Goal: Task Accomplishment & Management: Manage account settings

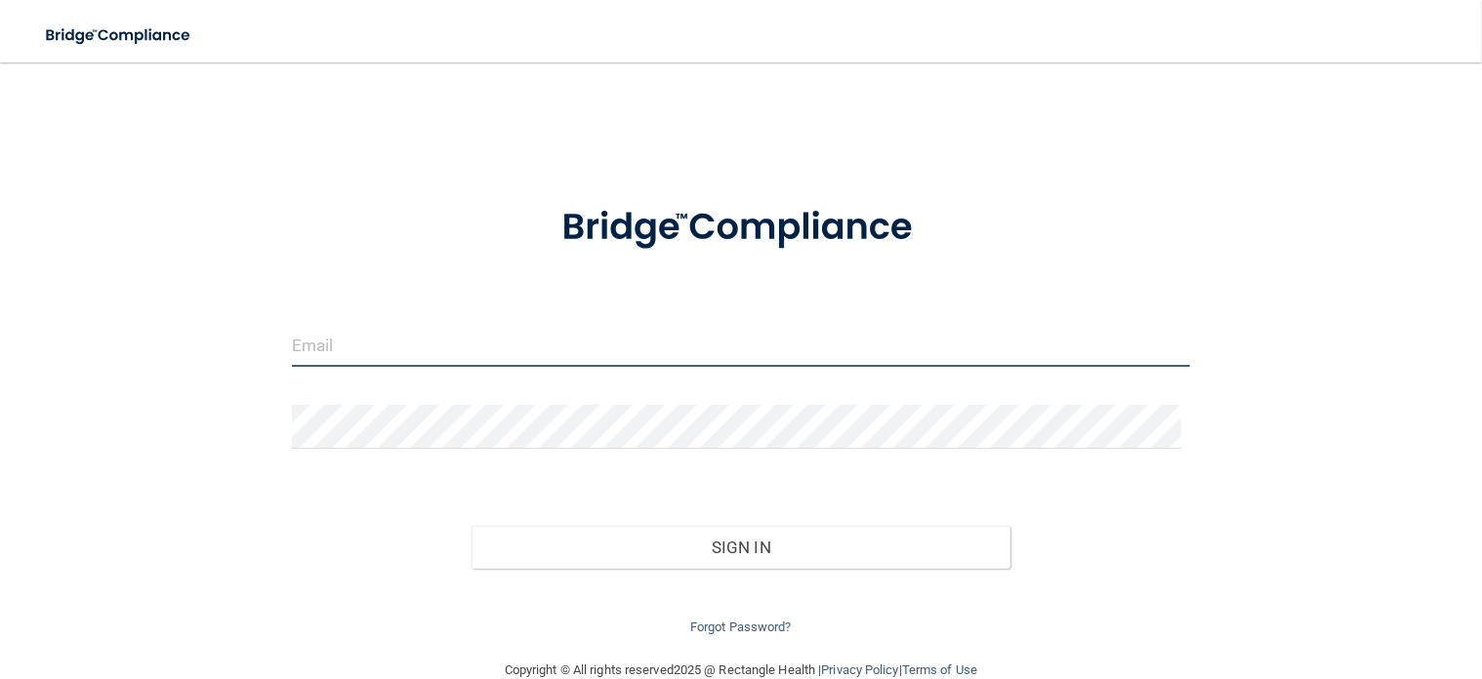
click at [421, 335] on input "email" at bounding box center [741, 345] width 898 height 44
type input "[EMAIL_ADDRESS][DOMAIN_NAME]"
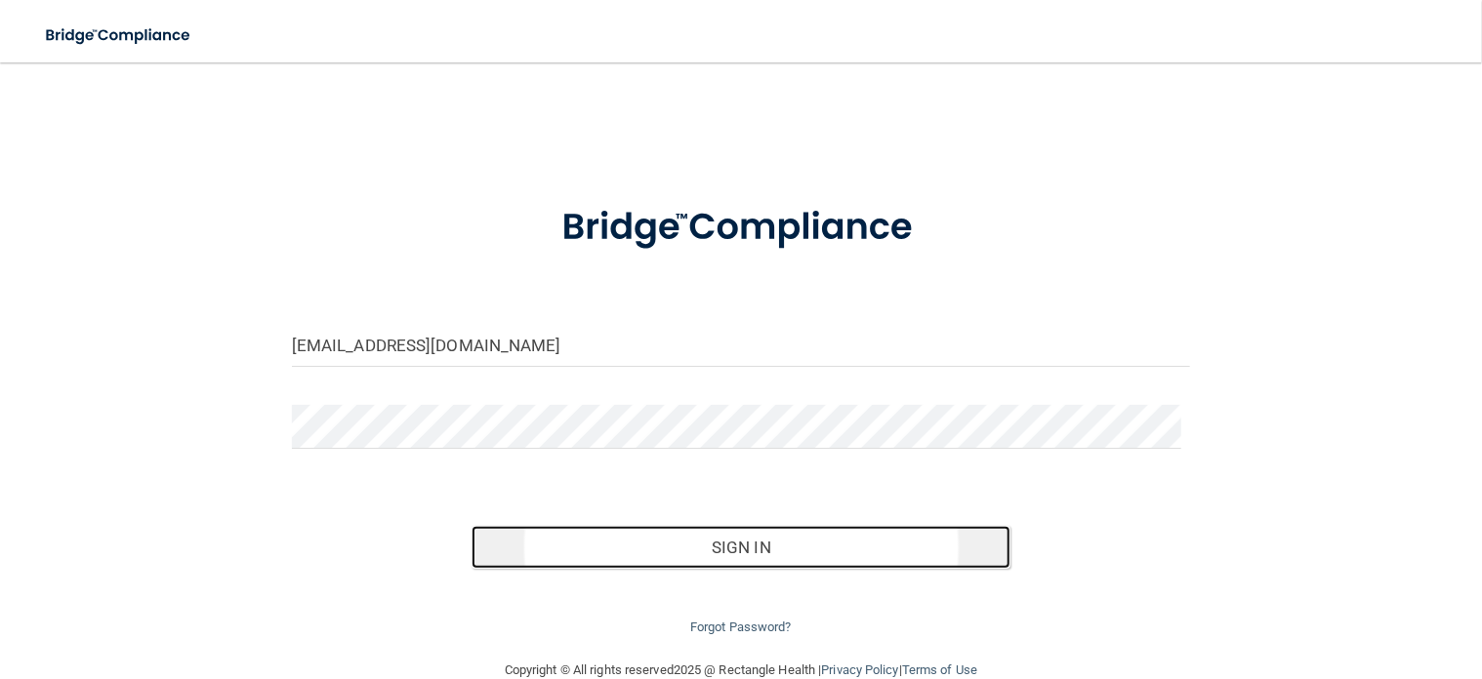
click at [840, 546] on button "Sign In" at bounding box center [740, 547] width 539 height 43
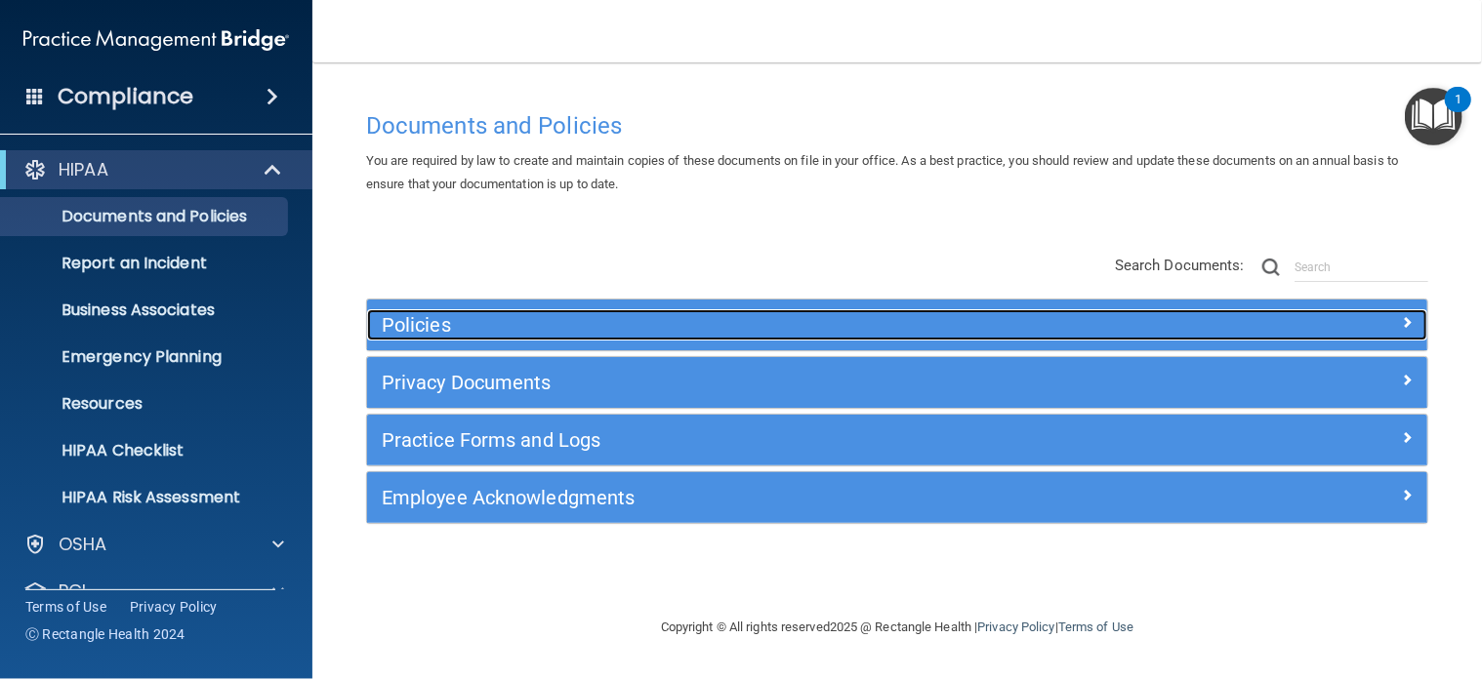
click at [449, 328] on h5 "Policies" at bounding box center [765, 324] width 766 height 21
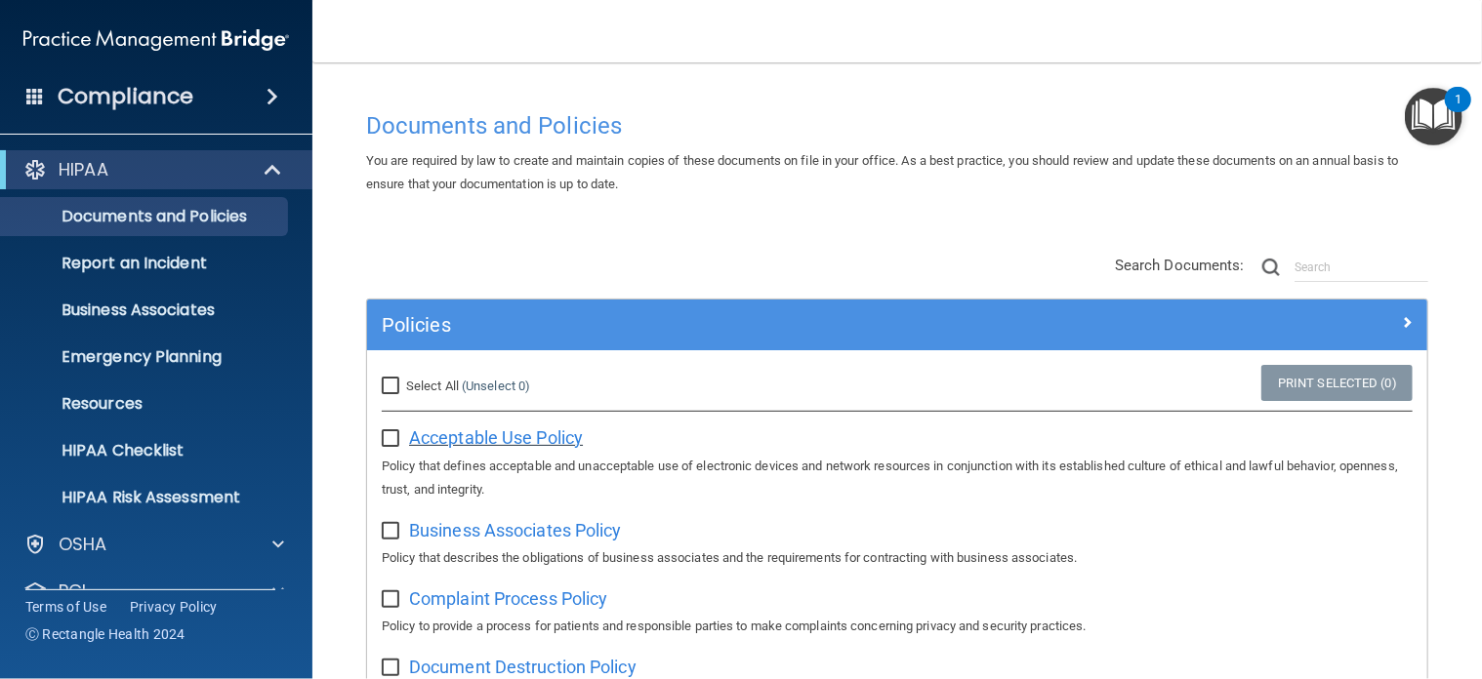
click at [499, 436] on span "Acceptable Use Policy" at bounding box center [496, 438] width 174 height 20
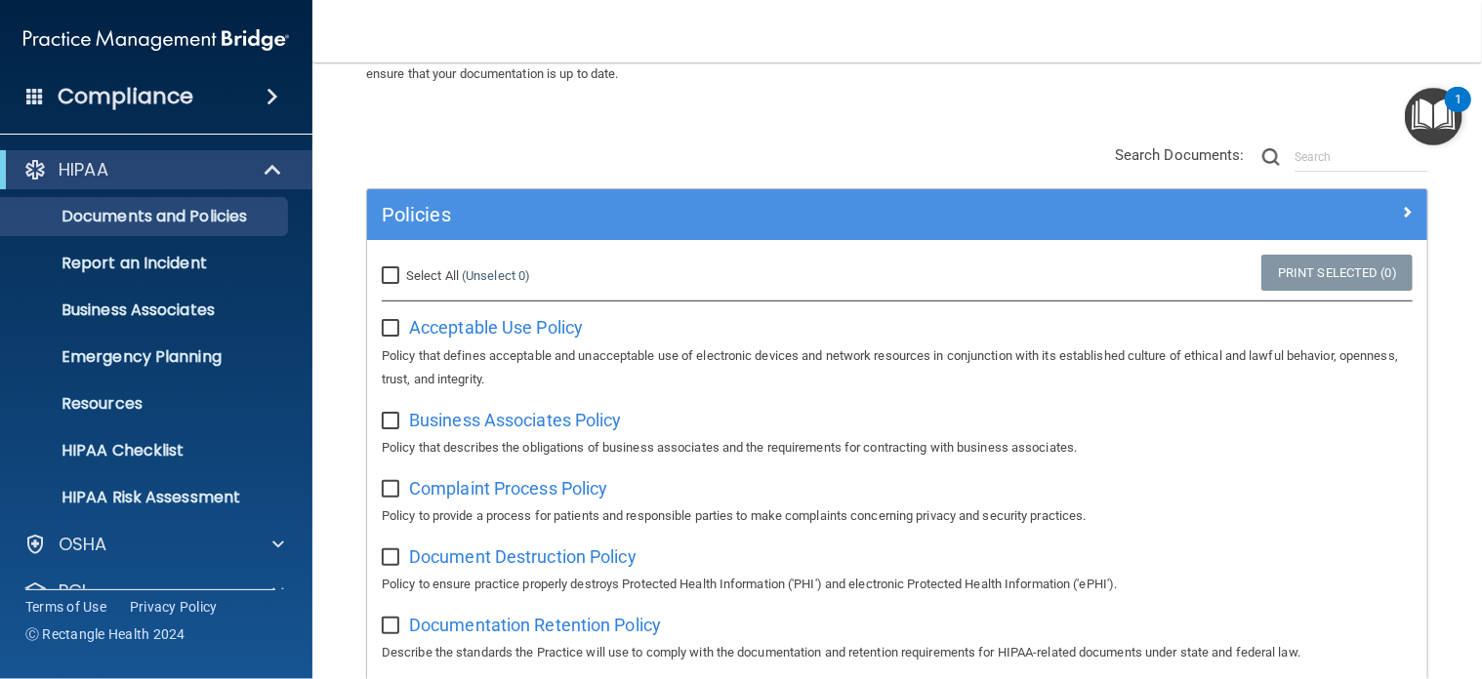
scroll to position [195, 0]
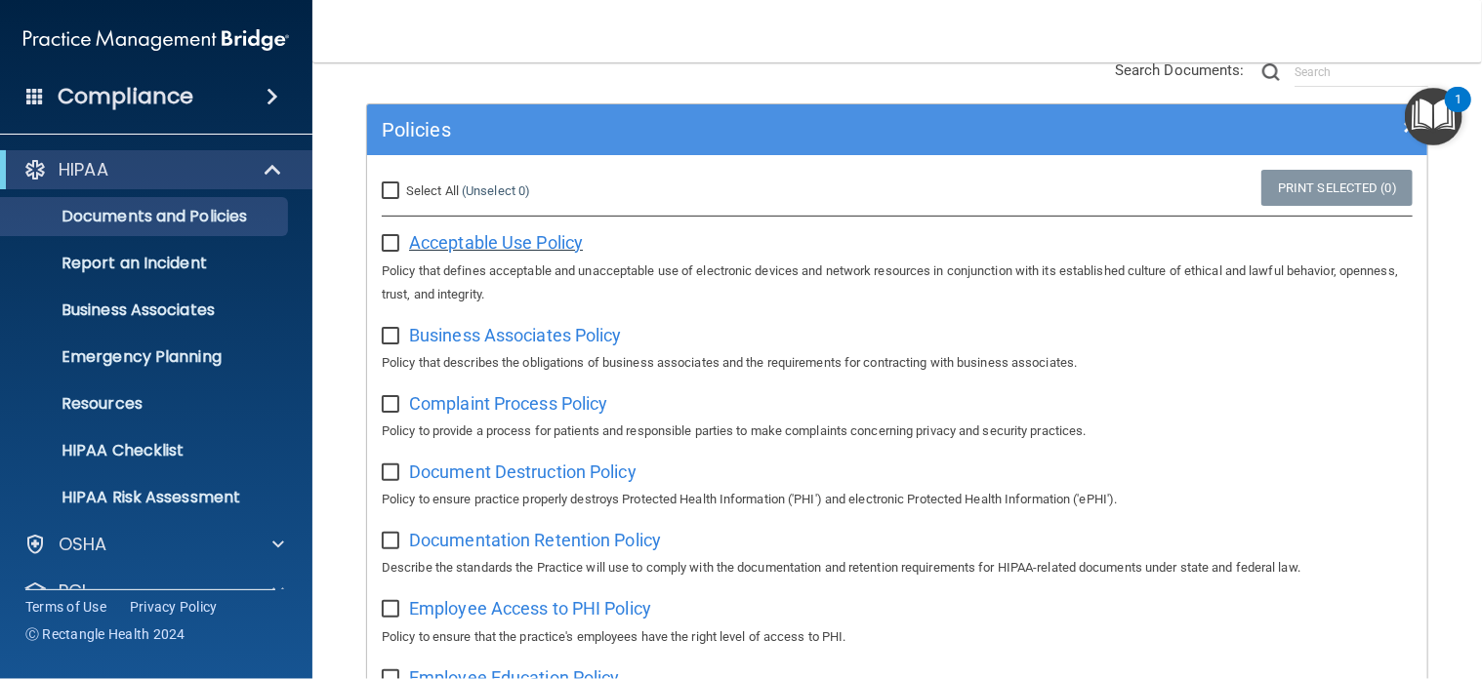
click at [515, 235] on span "Acceptable Use Policy" at bounding box center [496, 242] width 174 height 20
drag, startPoint x: 390, startPoint y: 333, endPoint x: 406, endPoint y: 335, distance: 15.7
click at [390, 333] on input "checkbox" at bounding box center [393, 337] width 22 height 16
click at [594, 332] on span "Business Associates Policy" at bounding box center [515, 335] width 213 height 20
click at [388, 333] on input "checkbox" at bounding box center [393, 337] width 22 height 16
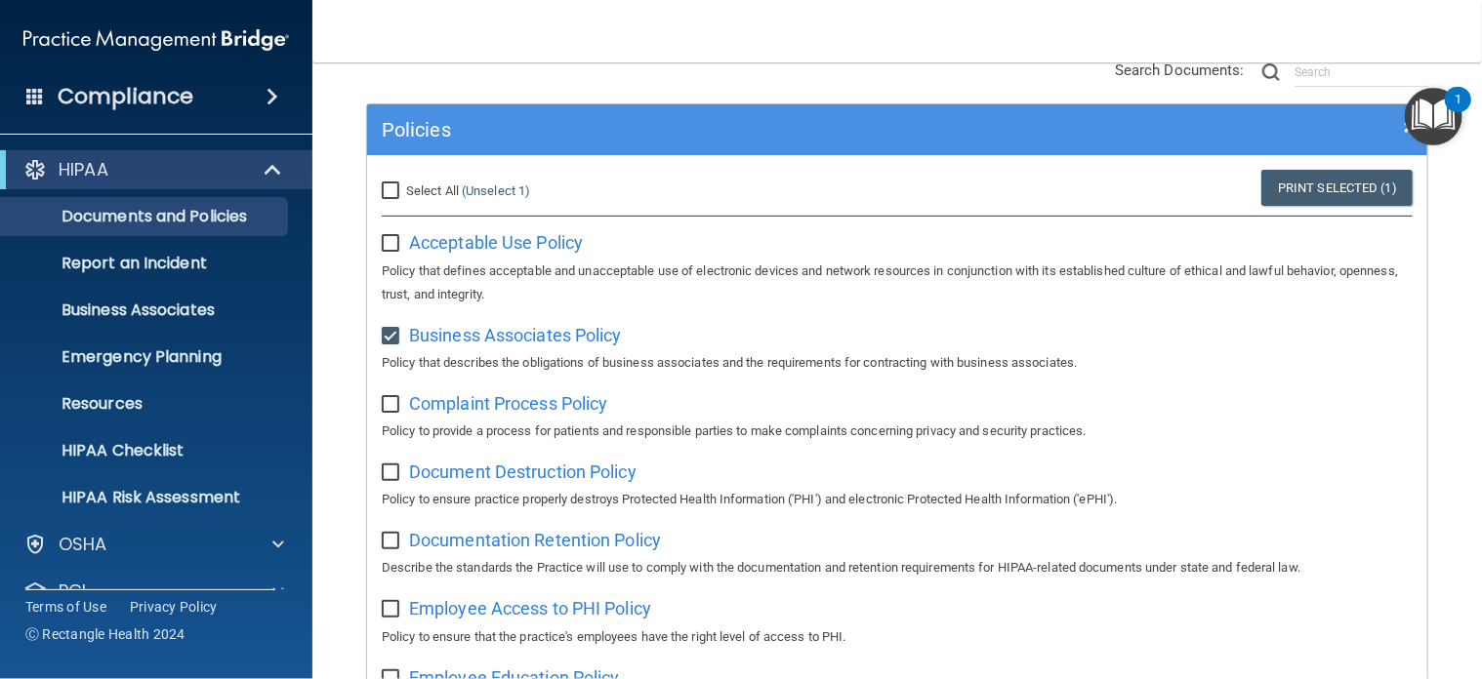
checkbox input "false"
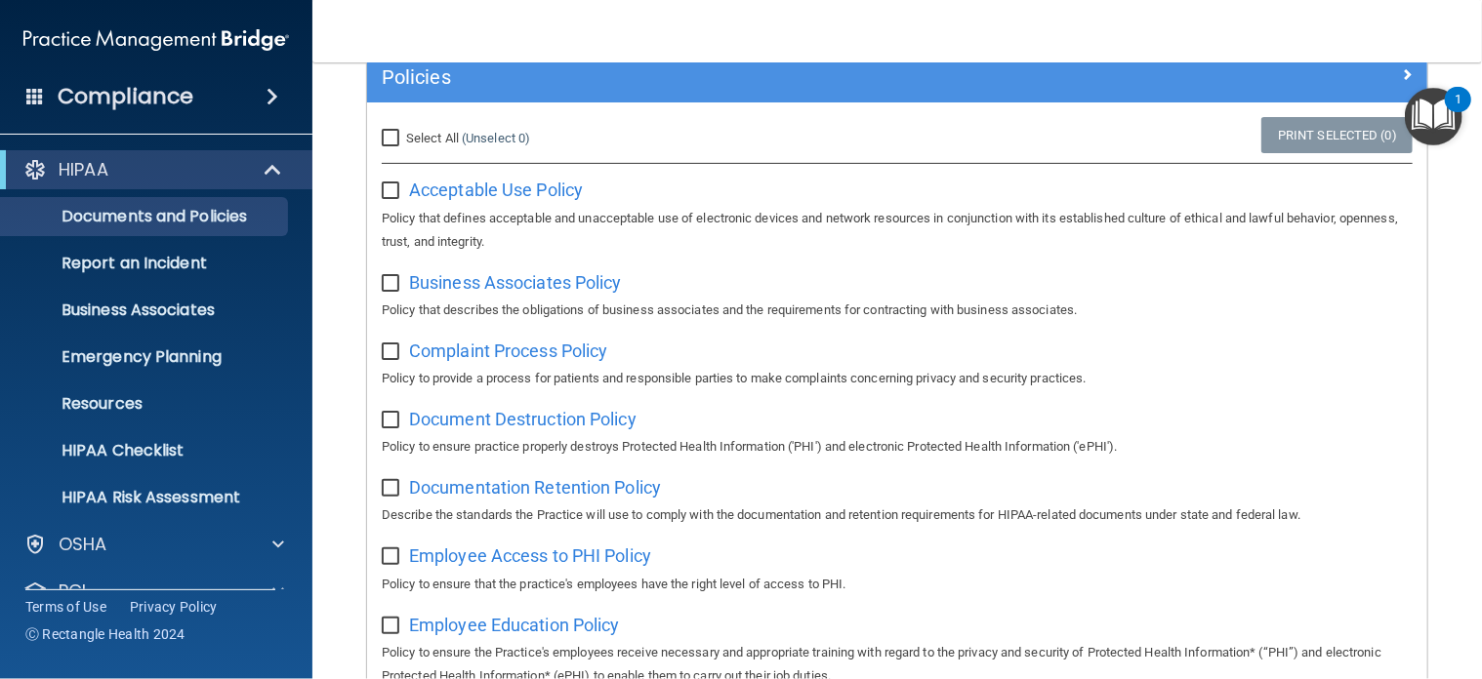
scroll to position [293, 0]
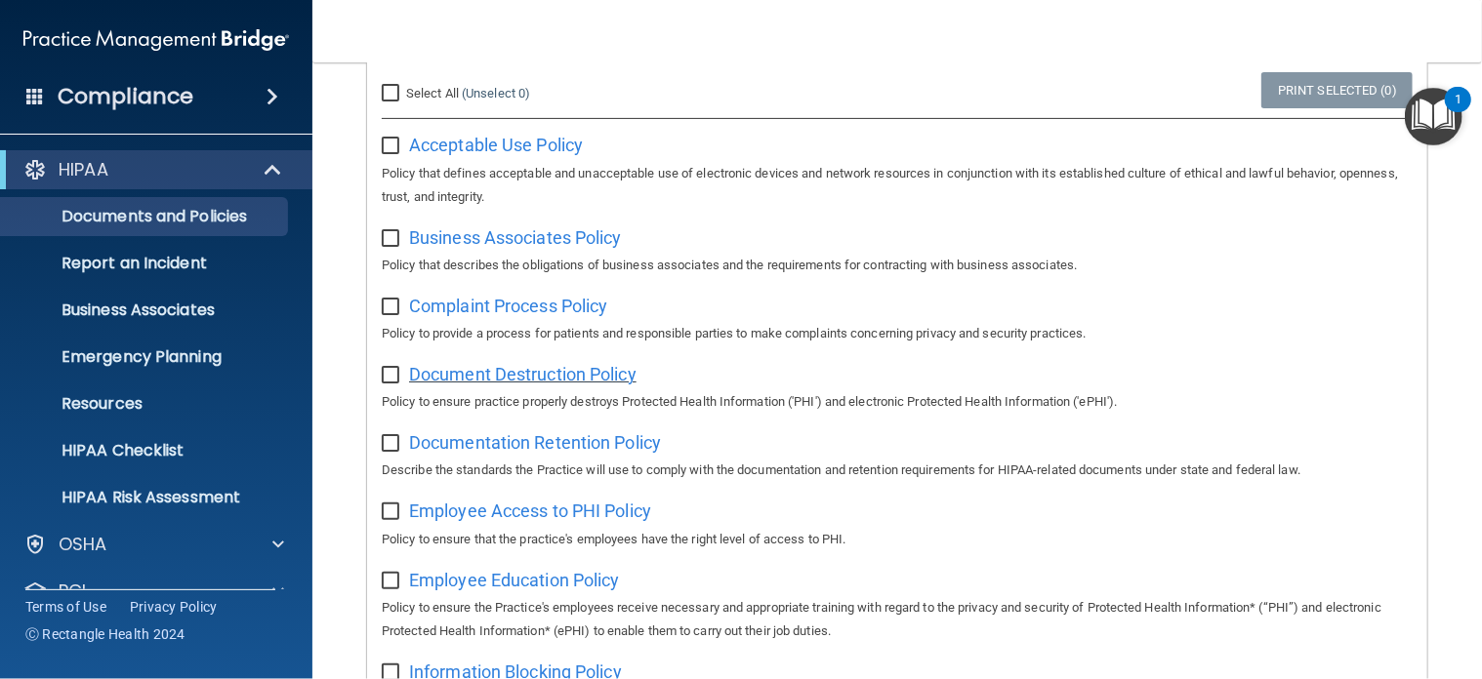
click at [601, 372] on span "Document Destruction Policy" at bounding box center [522, 374] width 227 height 20
click at [478, 445] on span "Documentation Retention Policy" at bounding box center [535, 442] width 252 height 20
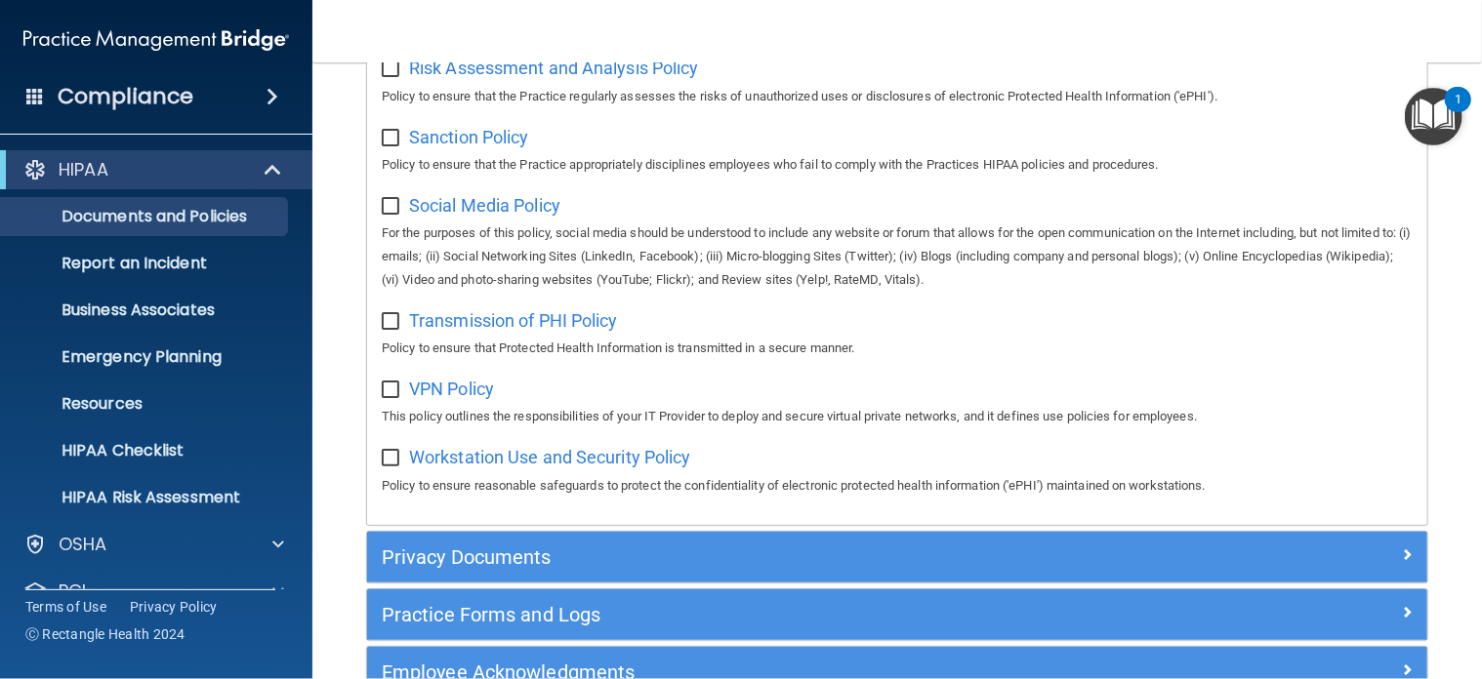
scroll to position [1562, 0]
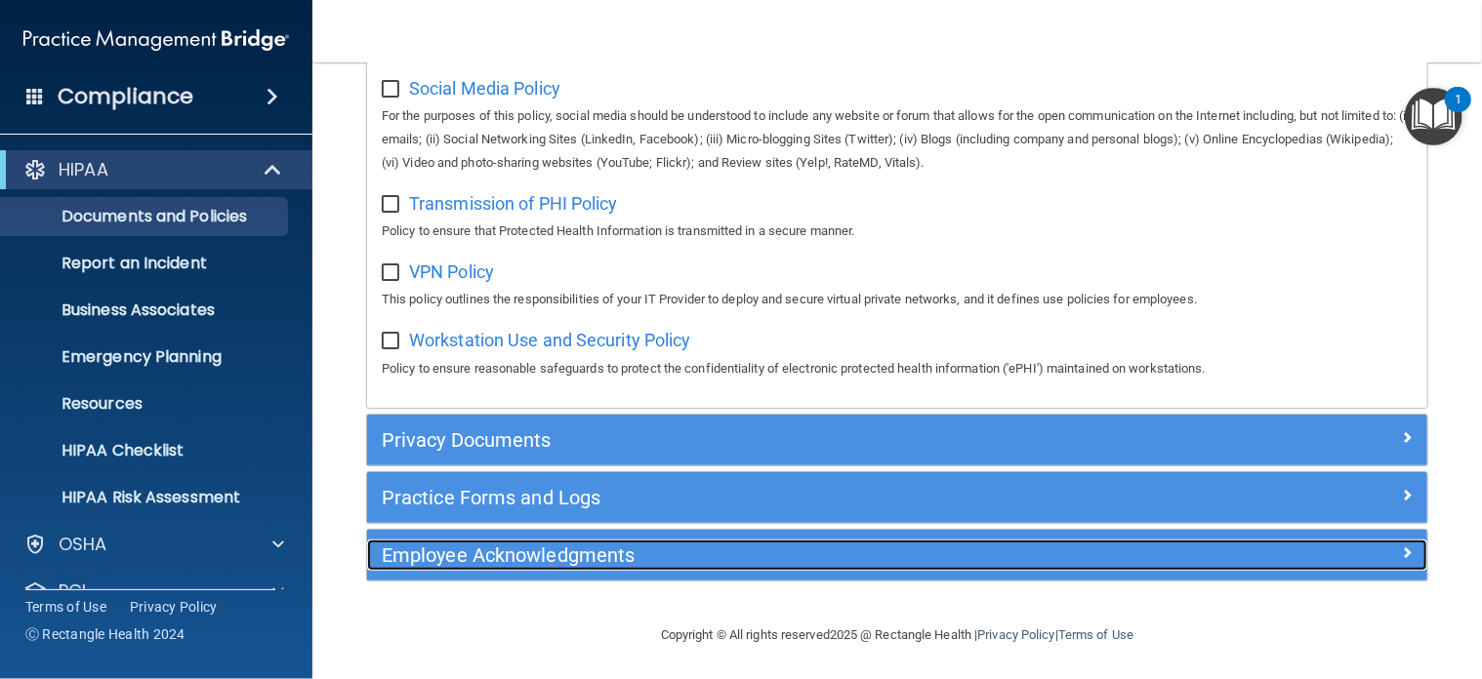
click at [609, 566] on h5 "Employee Acknowledgments" at bounding box center [765, 555] width 766 height 21
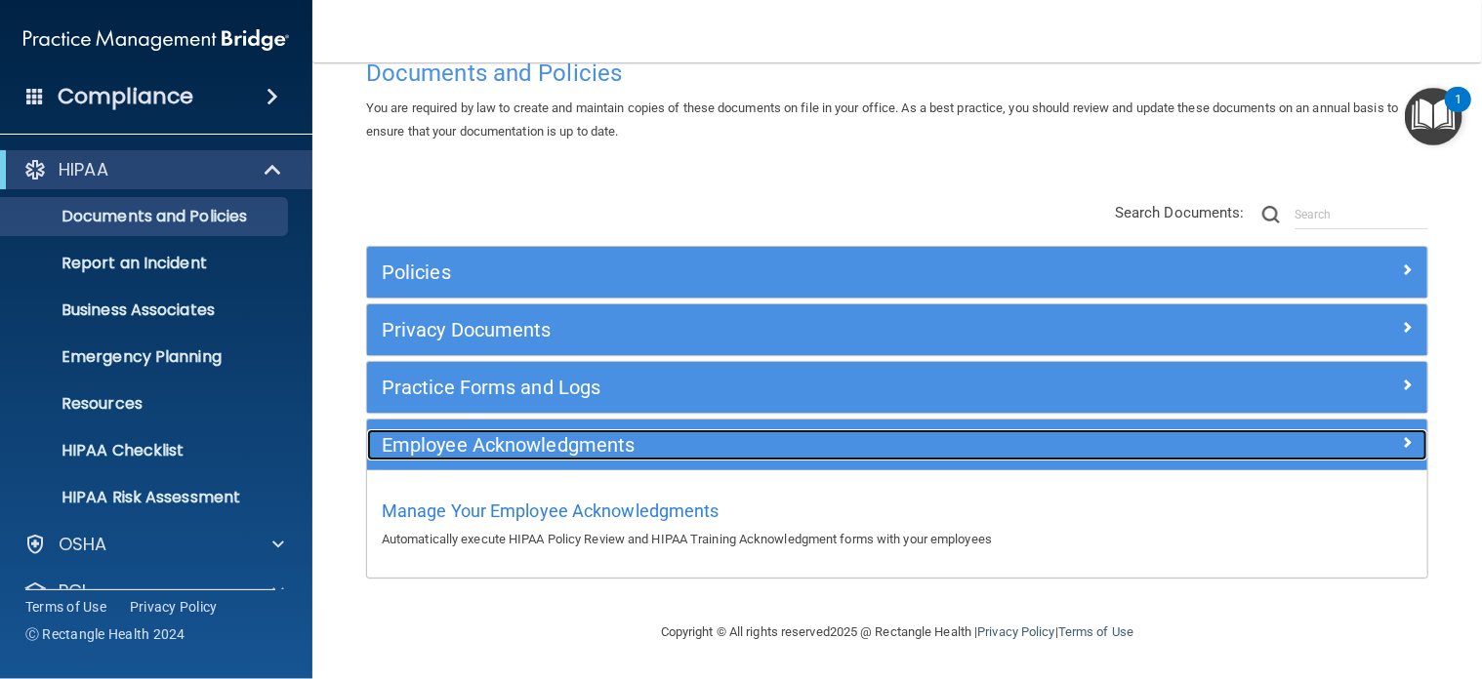
scroll to position [51, 0]
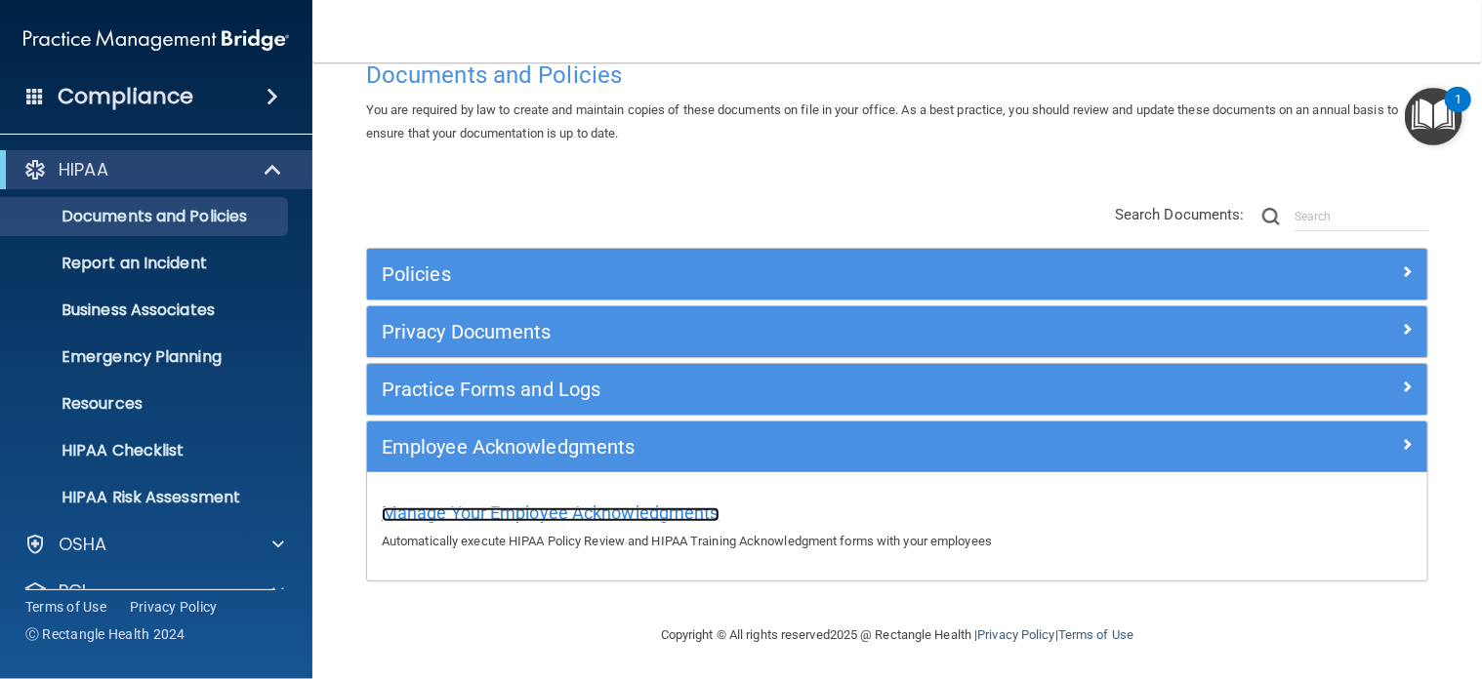
click at [519, 512] on span "Manage Your Employee Acknowledgments" at bounding box center [551, 513] width 338 height 20
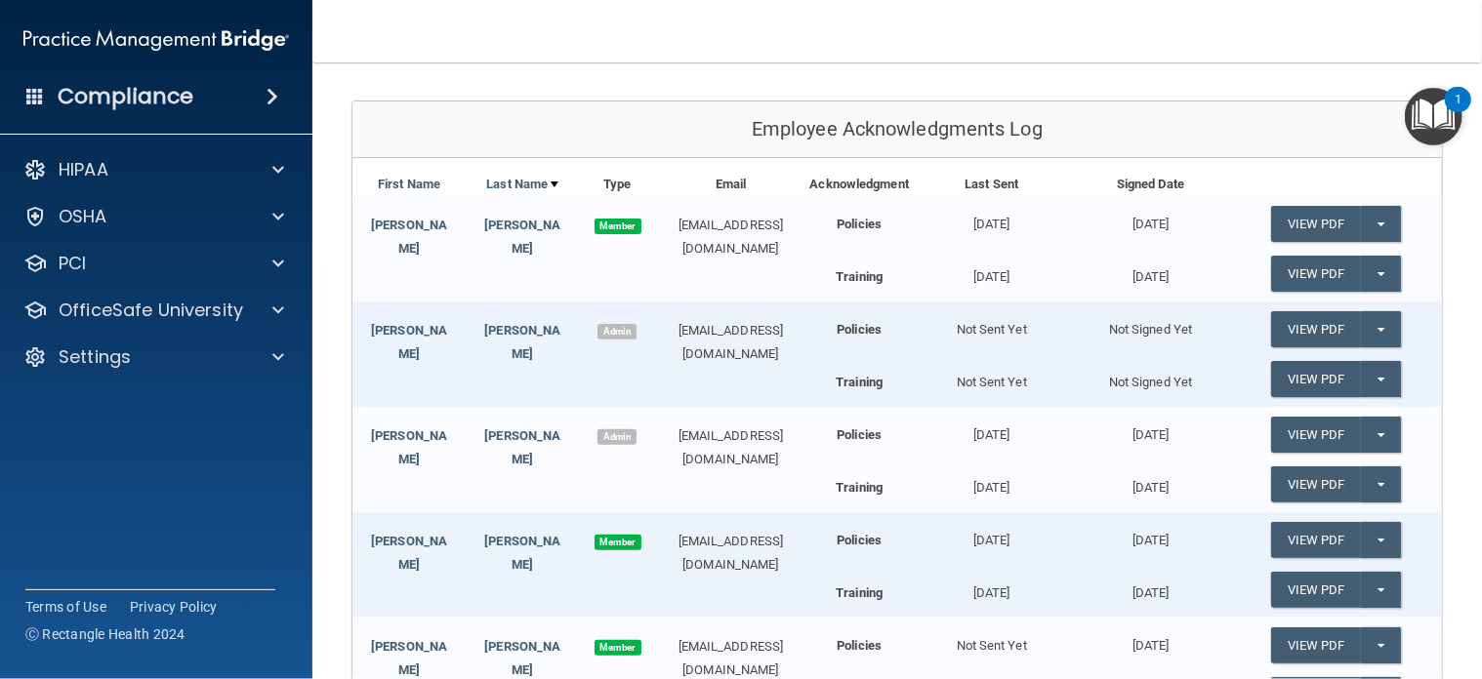
scroll to position [510, 0]
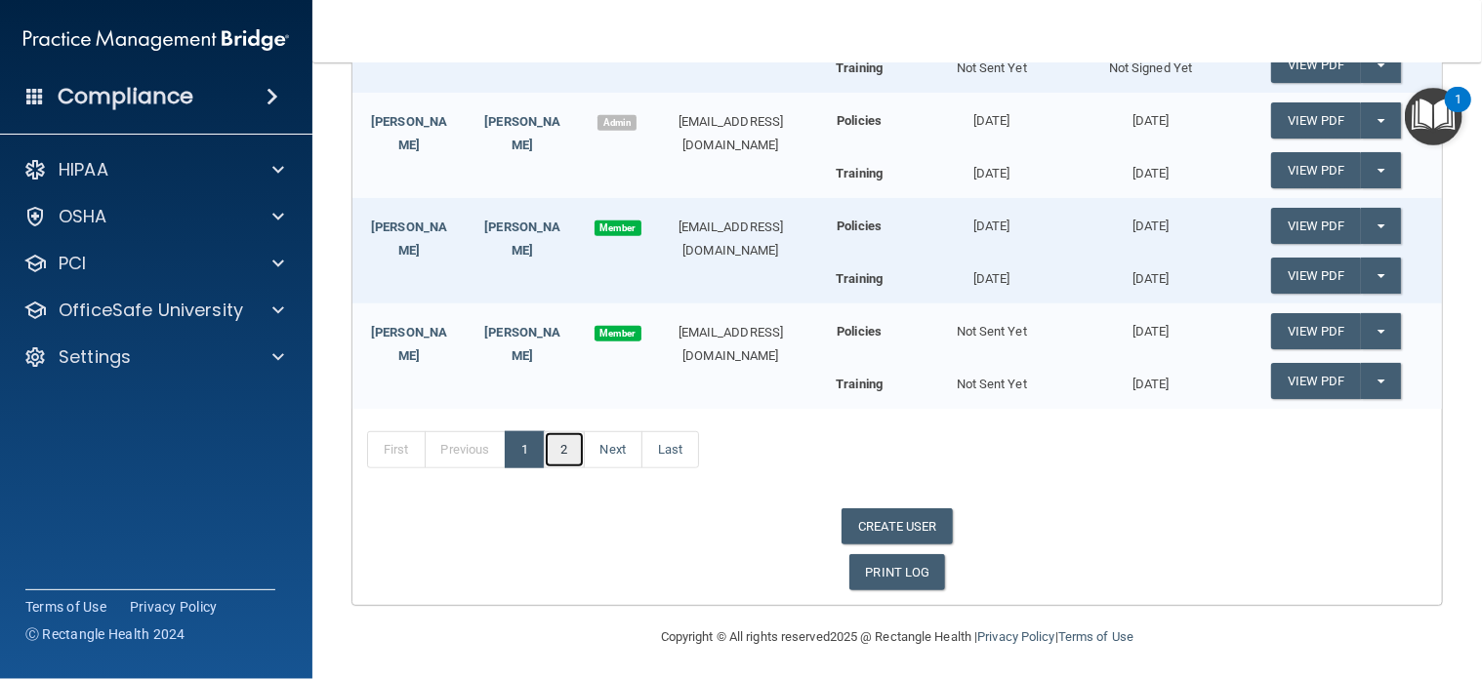
click at [566, 448] on link "2" at bounding box center [564, 449] width 40 height 37
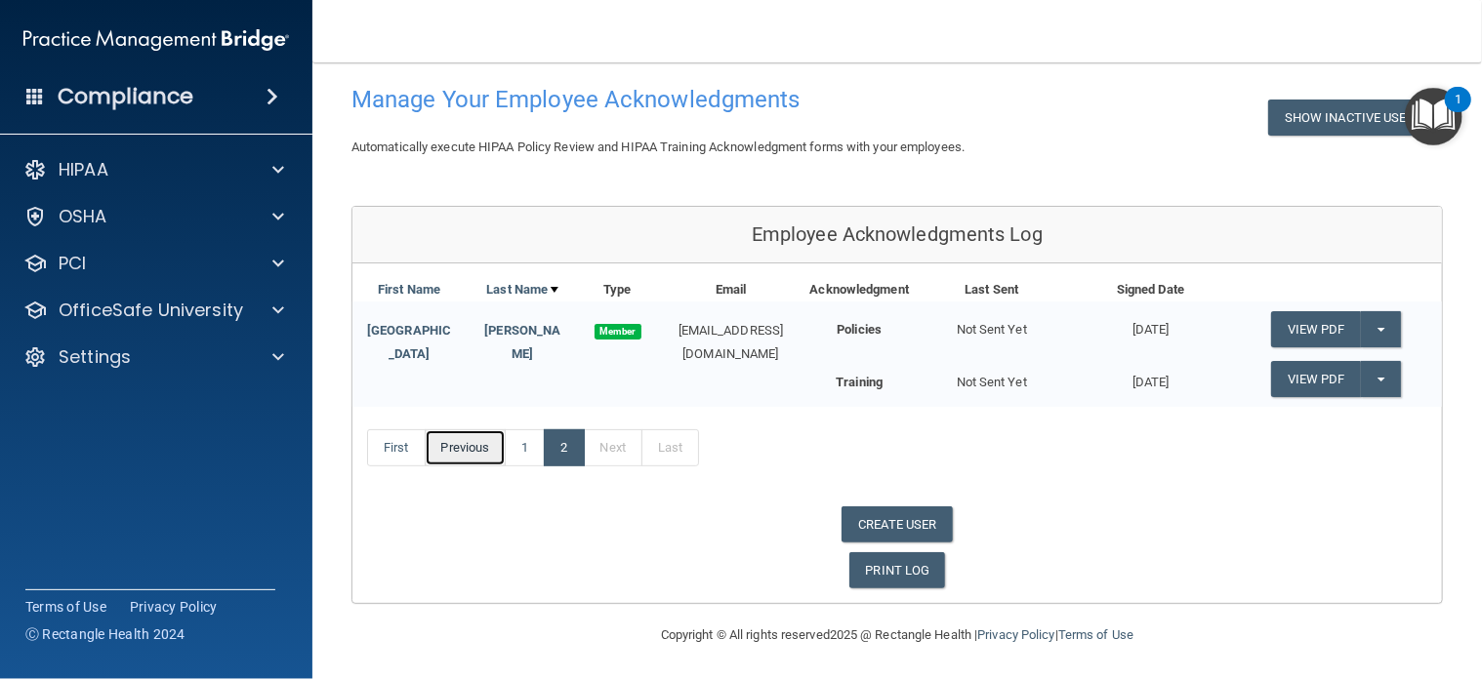
click at [476, 448] on link "Previous" at bounding box center [466, 448] width 82 height 37
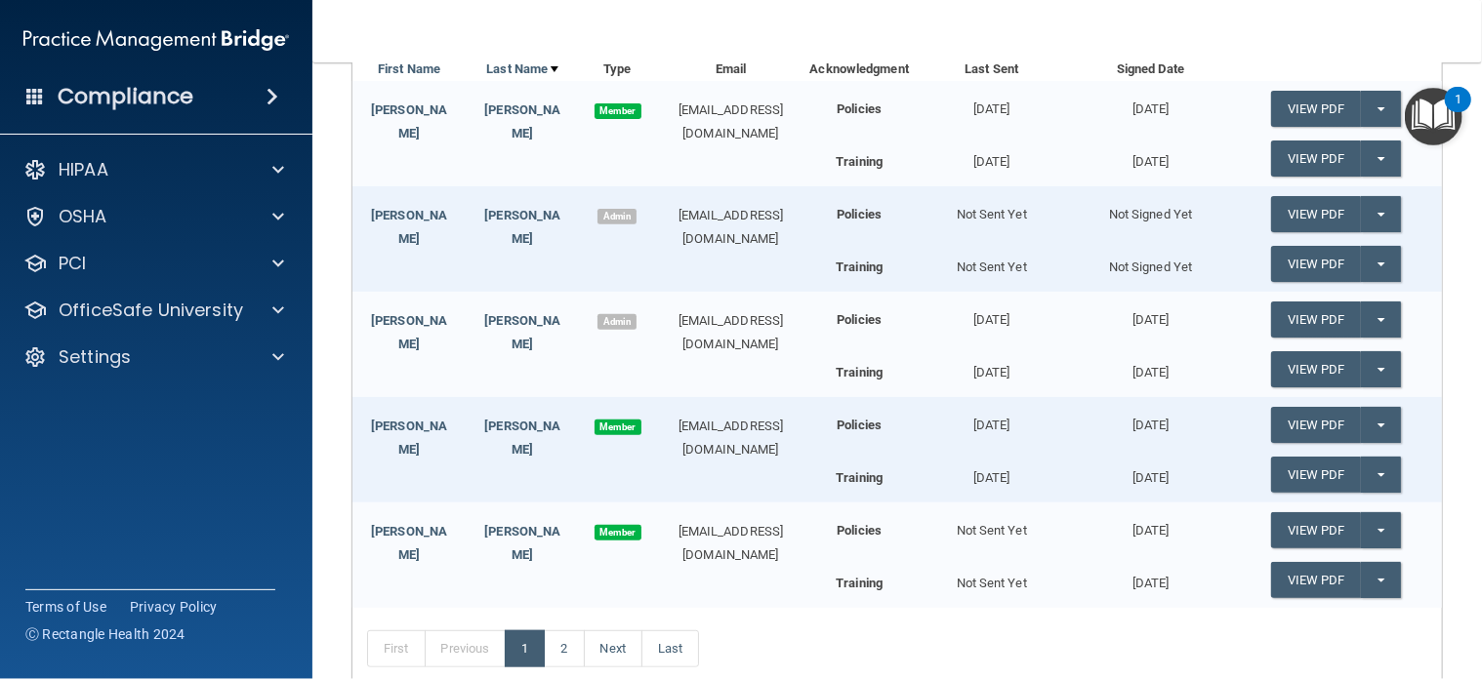
scroll to position [314, 0]
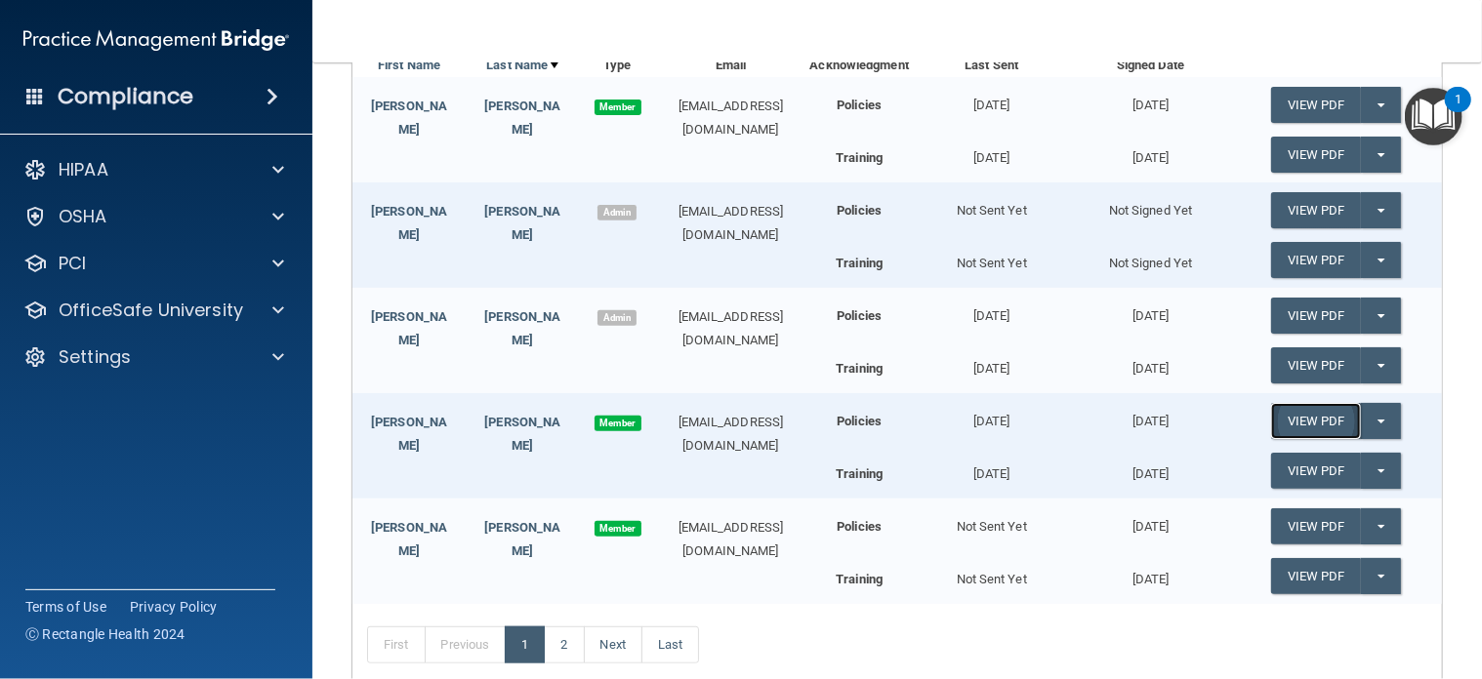
click at [1340, 422] on link "View PDF" at bounding box center [1316, 421] width 90 height 36
click at [1308, 468] on link "View PDF" at bounding box center [1316, 471] width 90 height 36
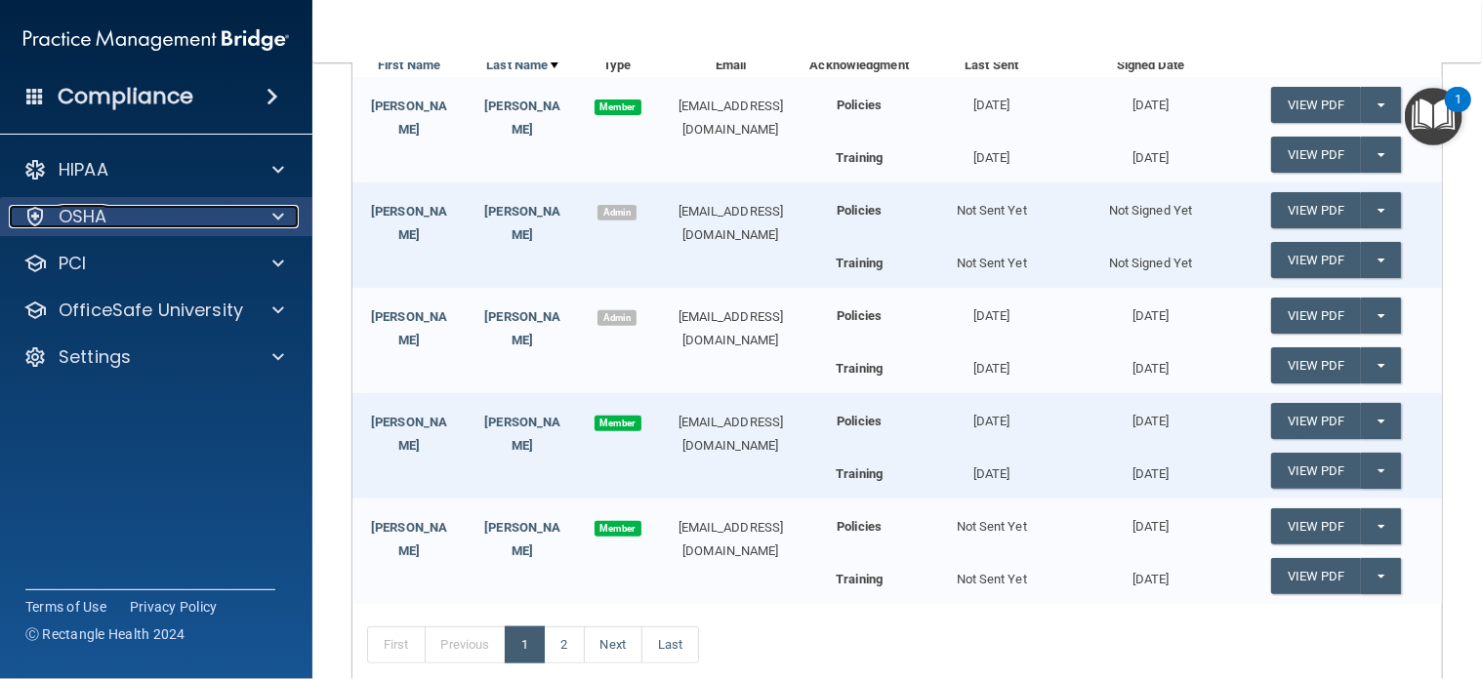
click at [94, 210] on p "OSHA" at bounding box center [83, 216] width 49 height 23
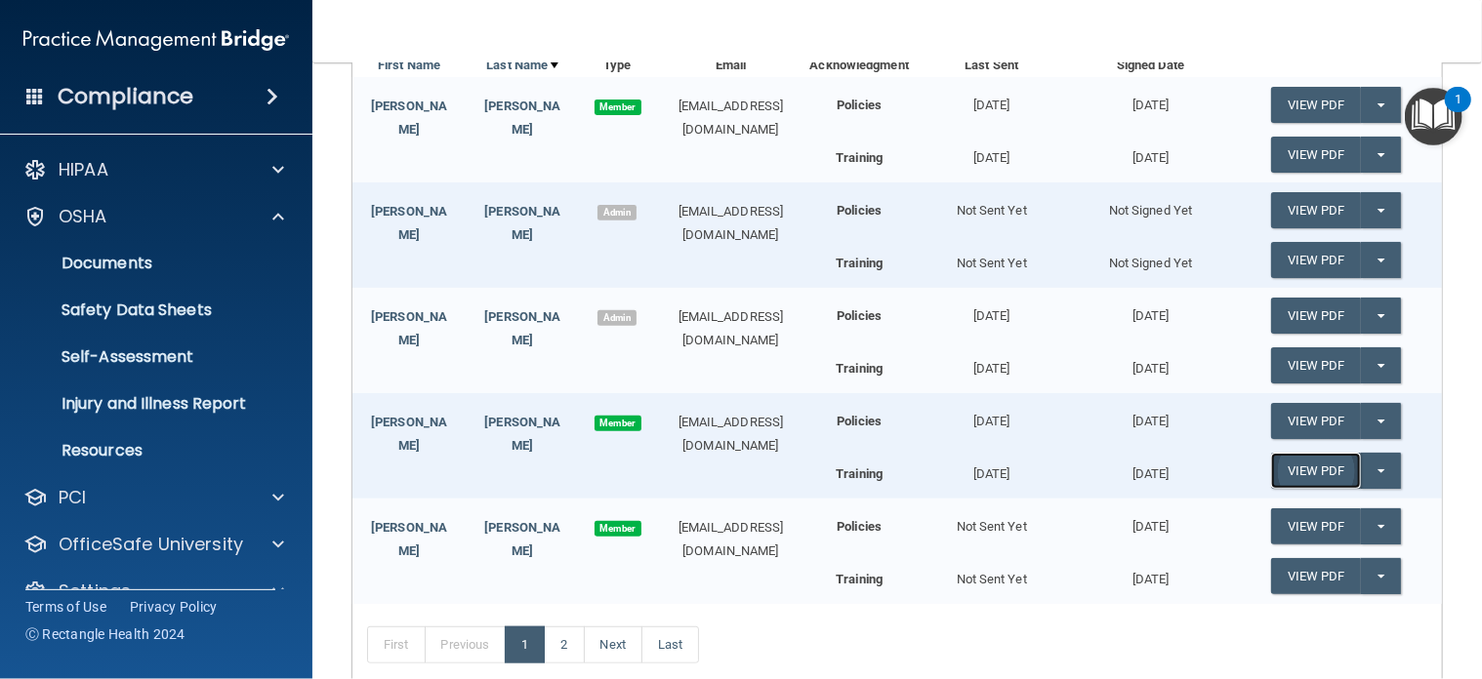
click at [1326, 467] on link "View PDF" at bounding box center [1316, 471] width 90 height 36
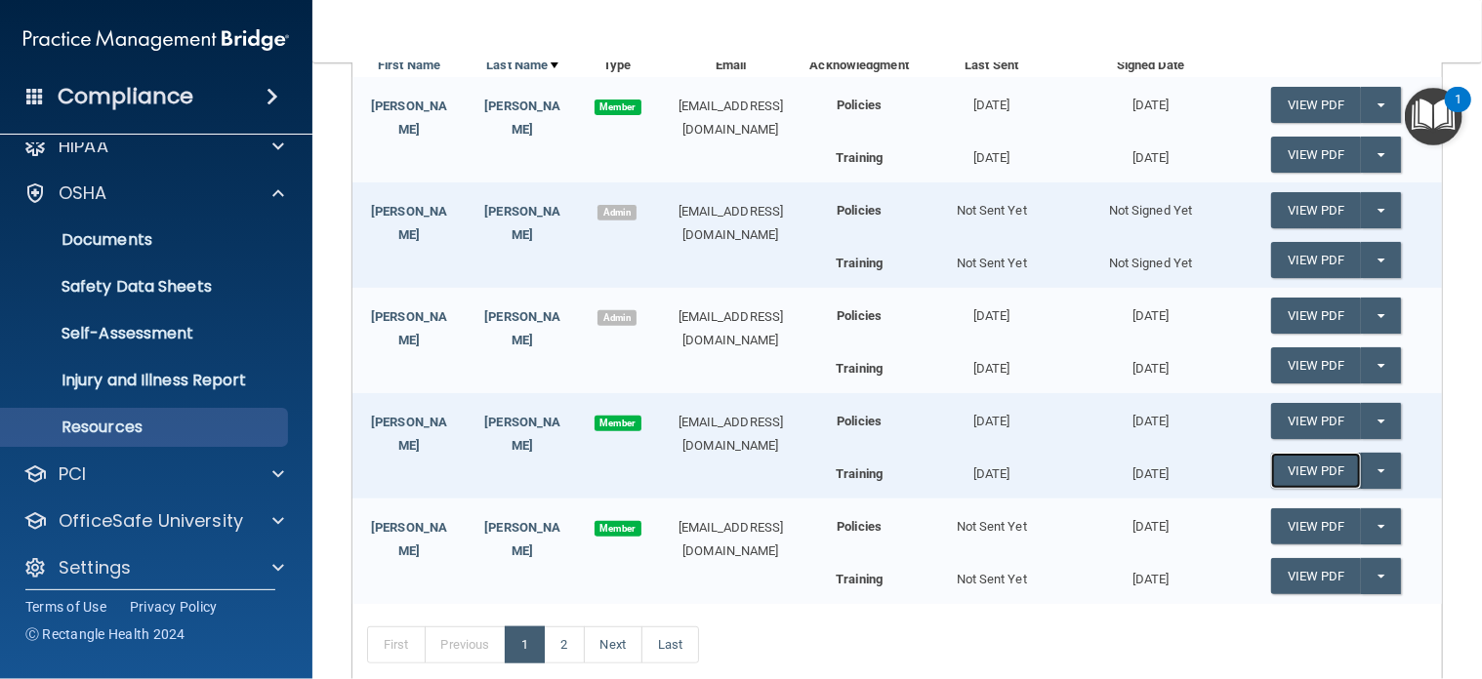
scroll to position [36, 0]
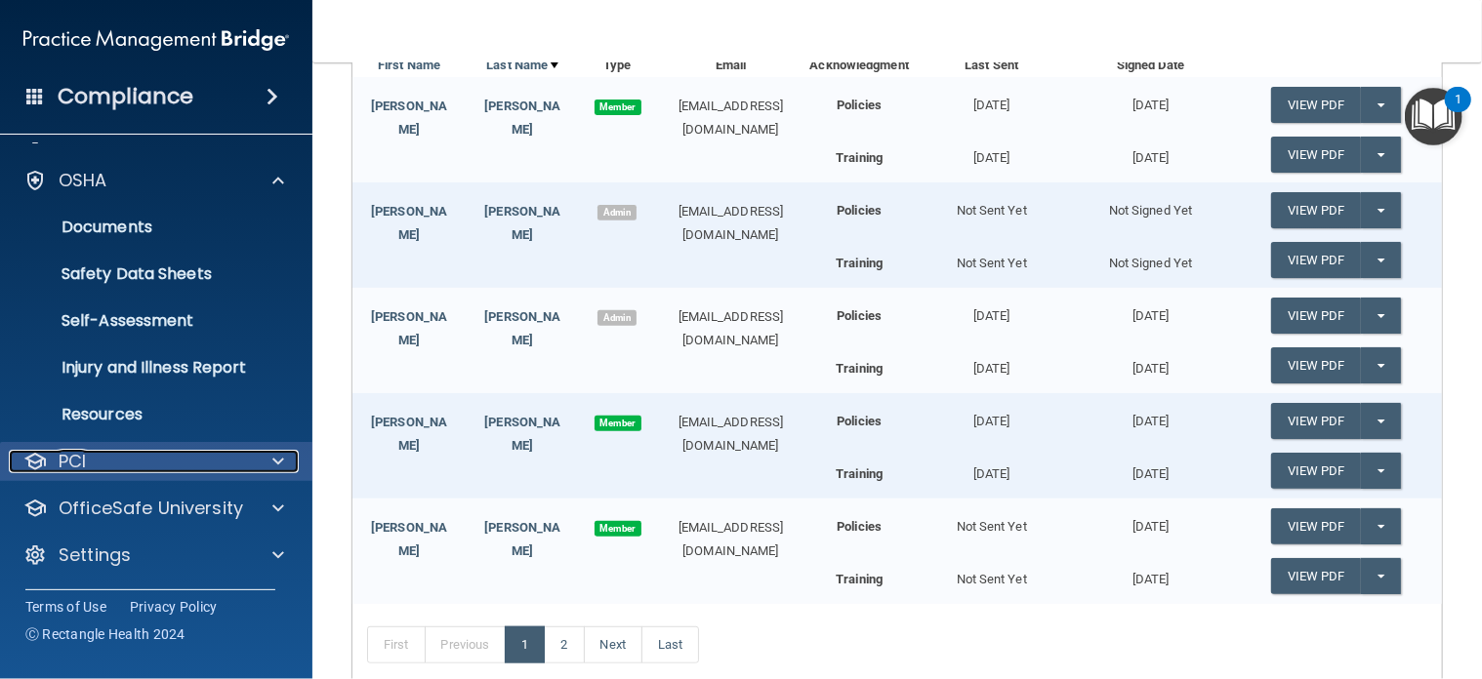
click at [280, 458] on span at bounding box center [278, 461] width 12 height 23
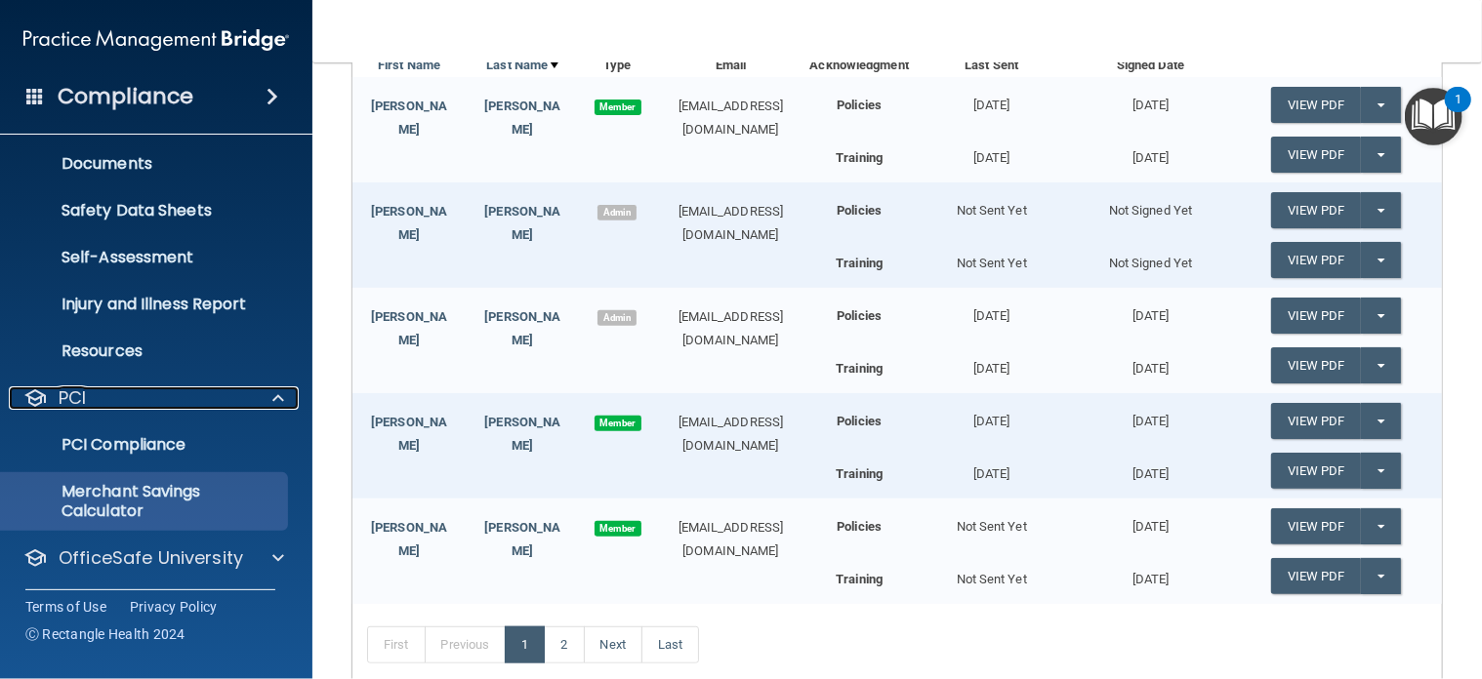
scroll to position [134, 0]
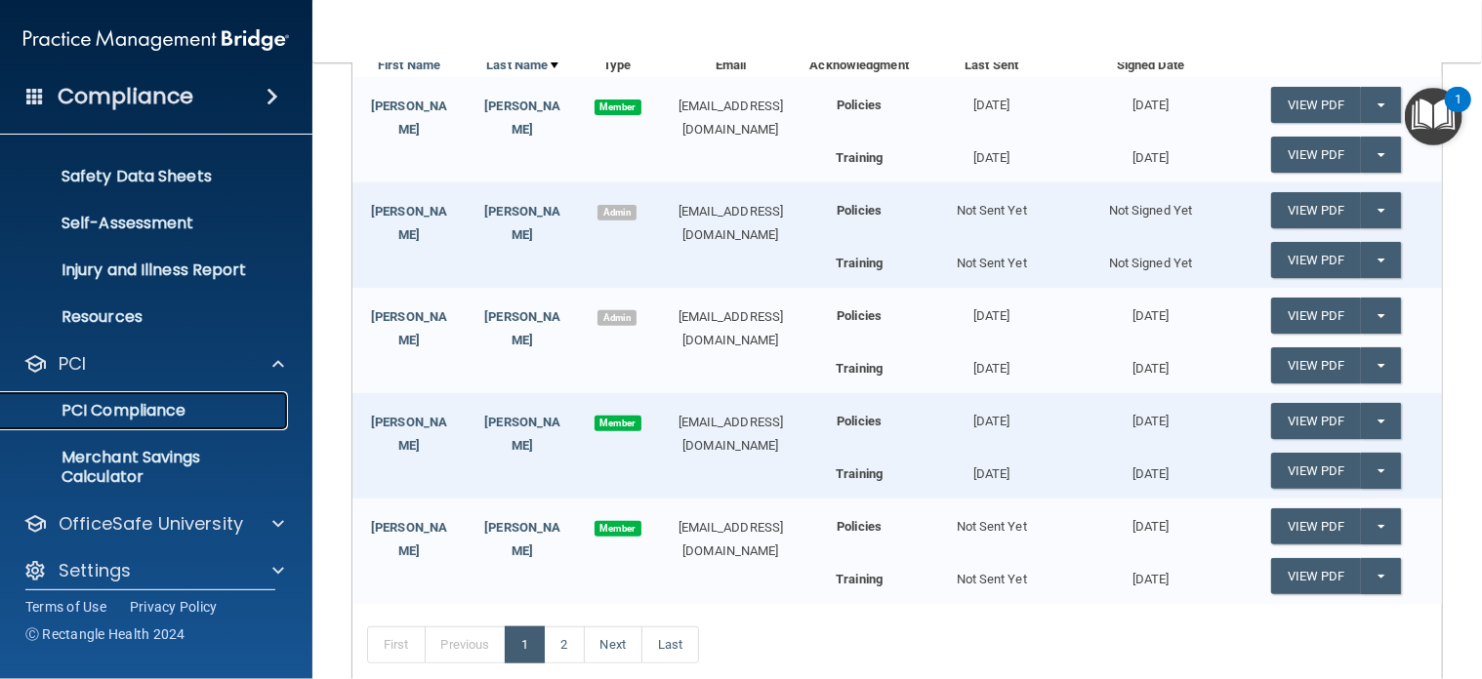
click at [181, 420] on p "PCI Compliance" at bounding box center [146, 411] width 266 height 20
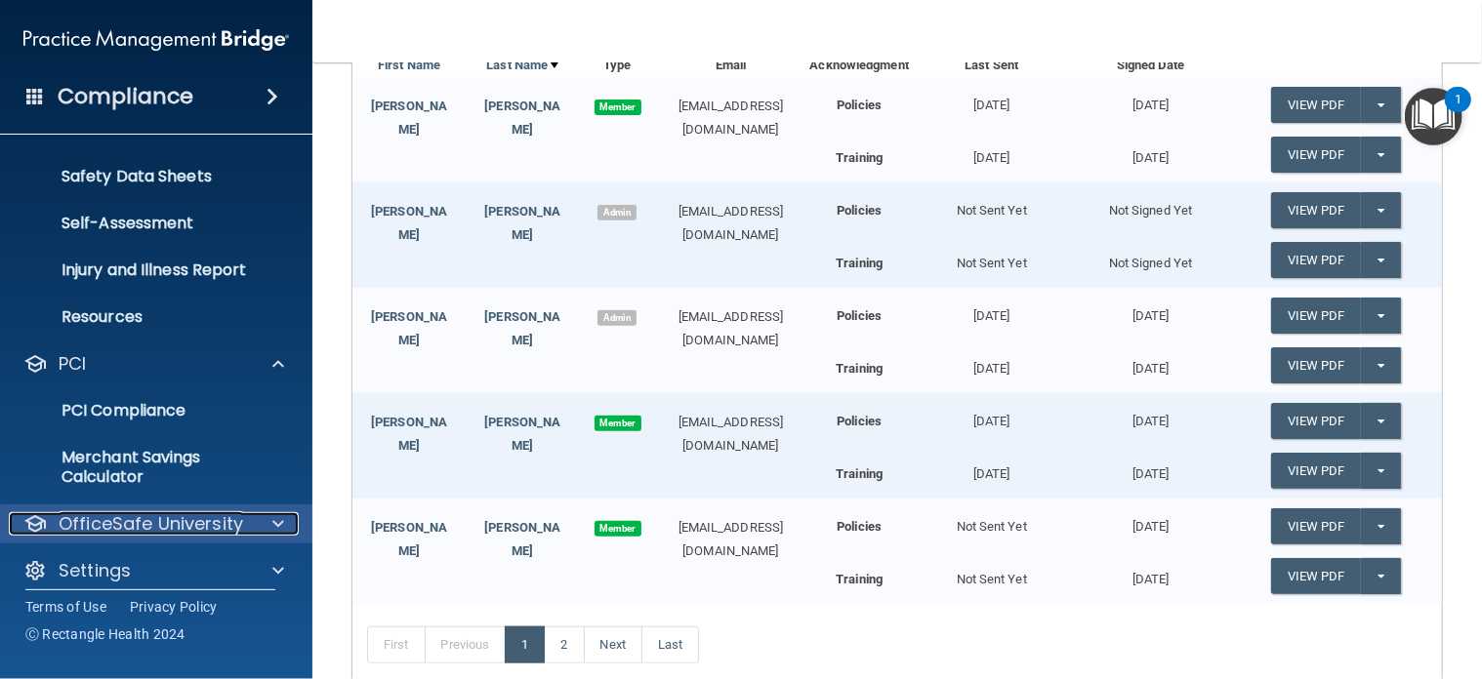
click at [192, 520] on p "OfficeSafe University" at bounding box center [151, 523] width 184 height 23
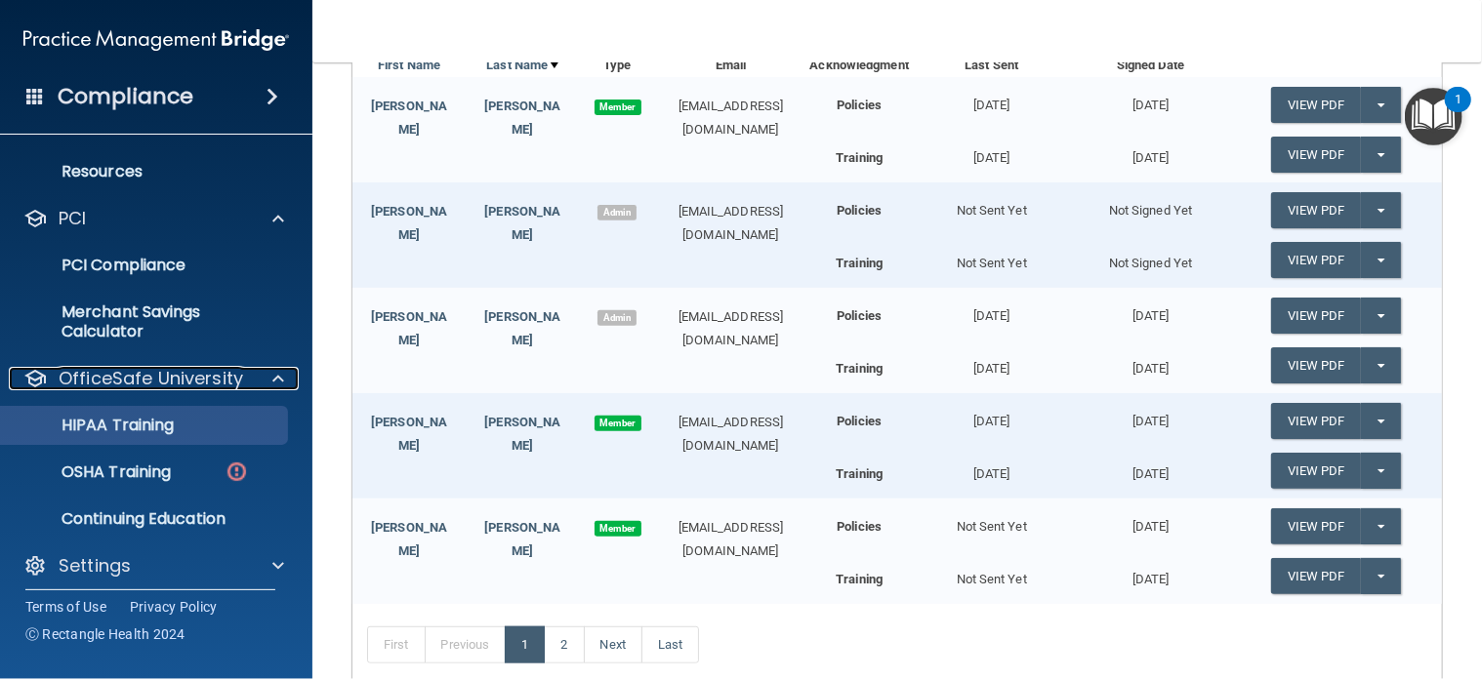
scroll to position [290, 0]
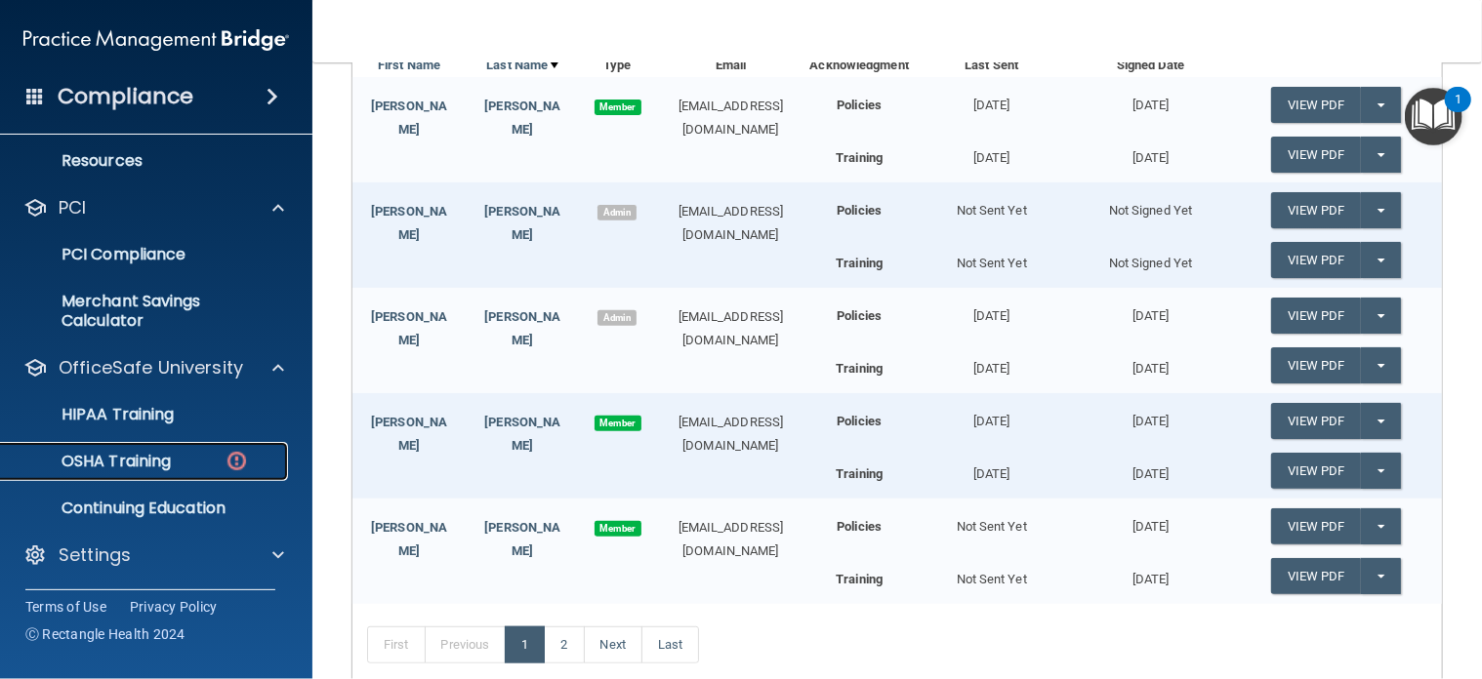
click at [240, 461] on img at bounding box center [237, 461] width 24 height 24
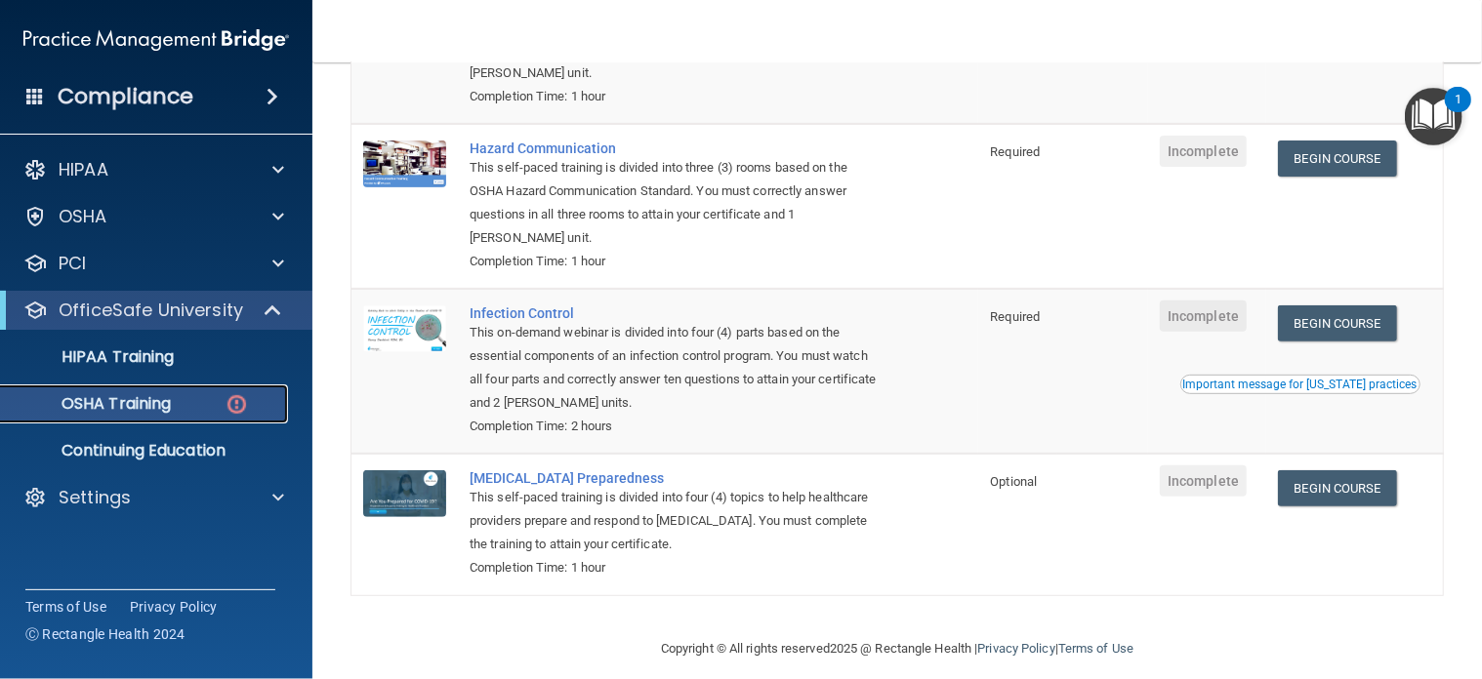
scroll to position [334, 0]
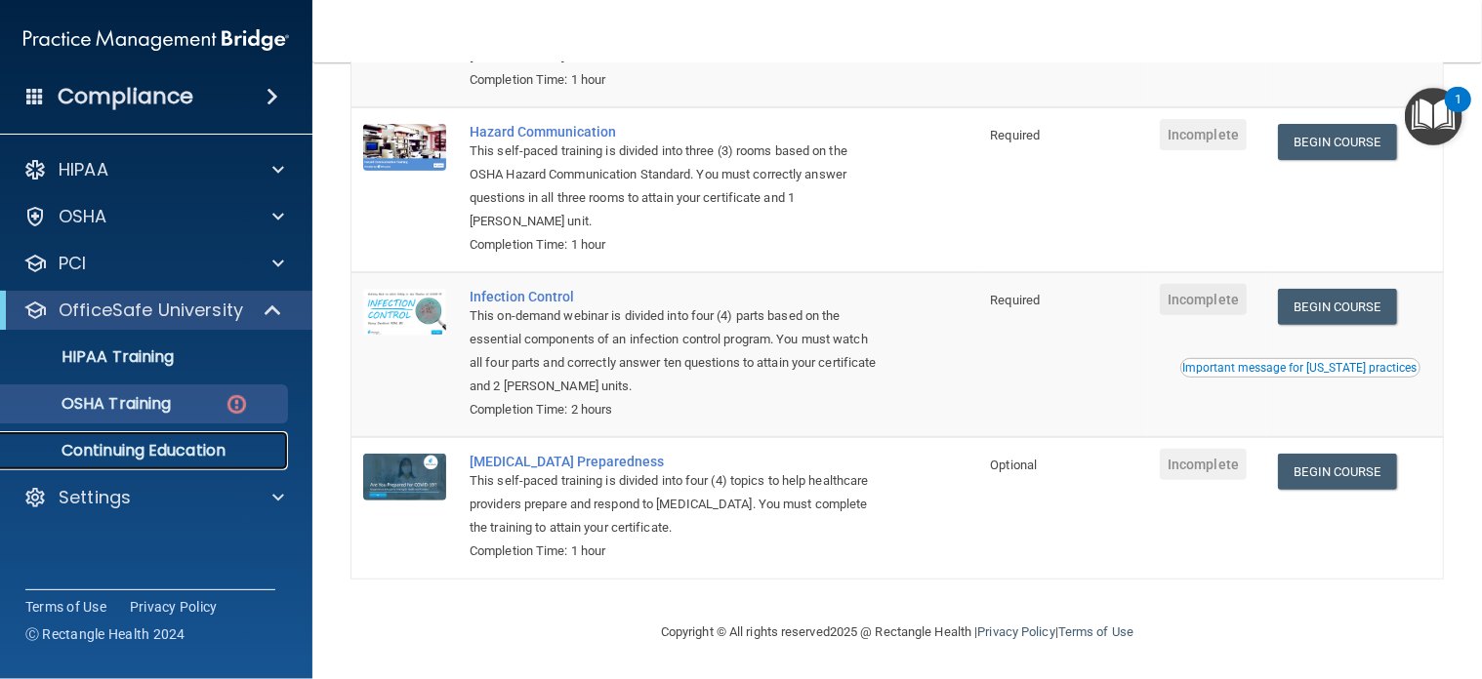
click at [156, 449] on p "Continuing Education" at bounding box center [146, 451] width 266 height 20
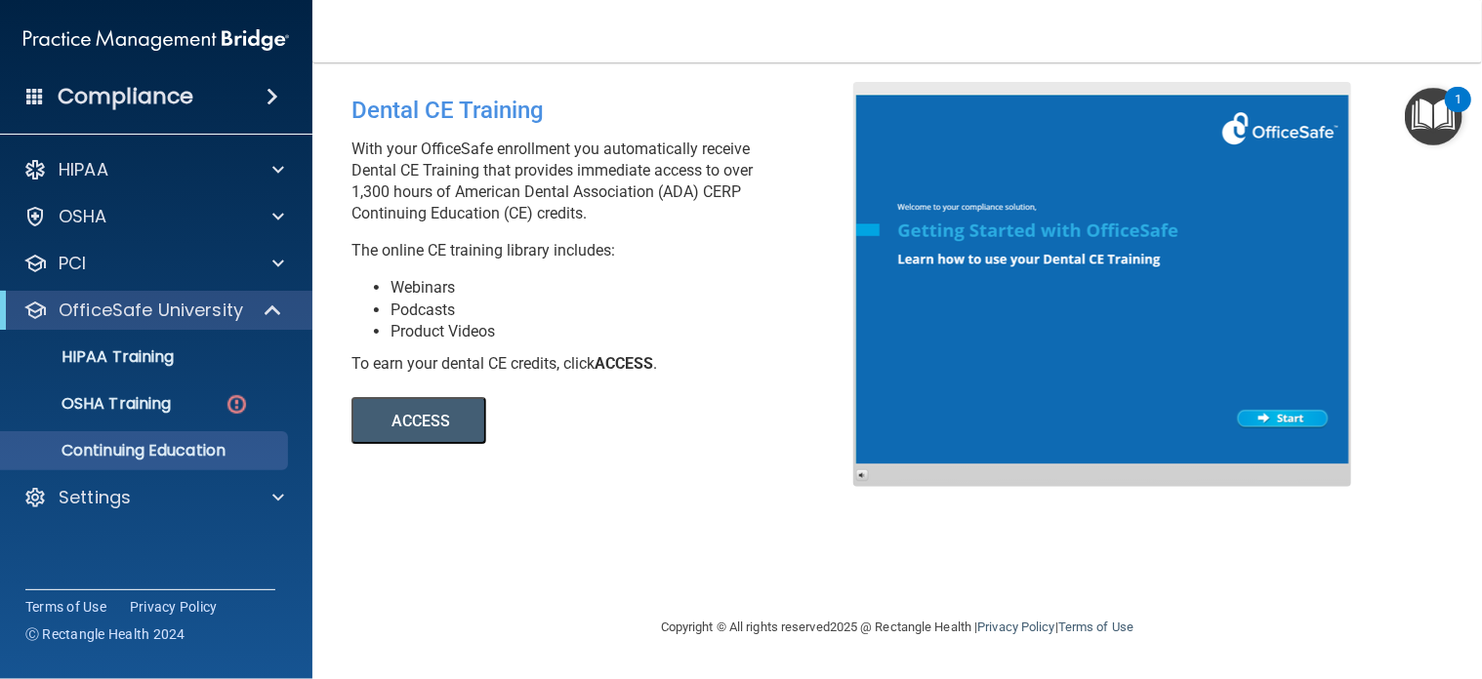
click at [1430, 119] on img "Open Resource Center, 1 new notification" at bounding box center [1434, 117] width 58 height 58
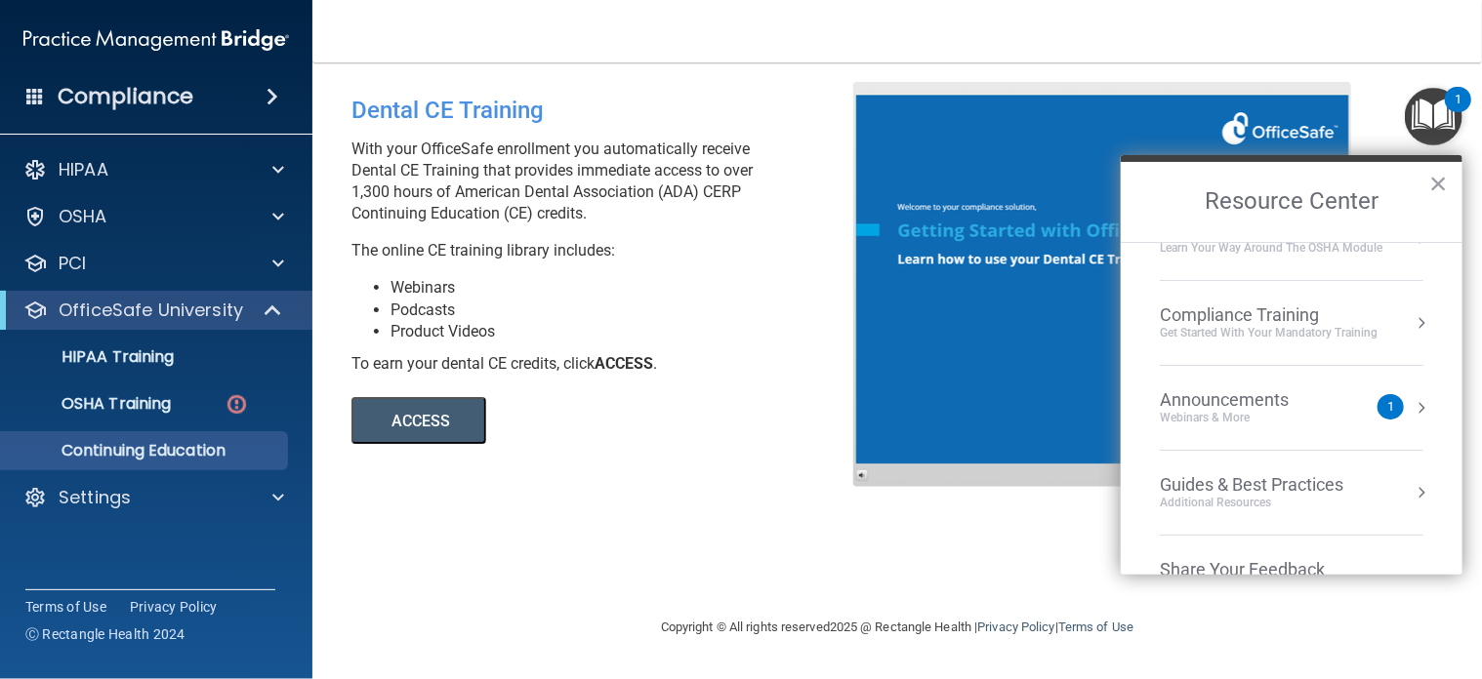
scroll to position [276, 0]
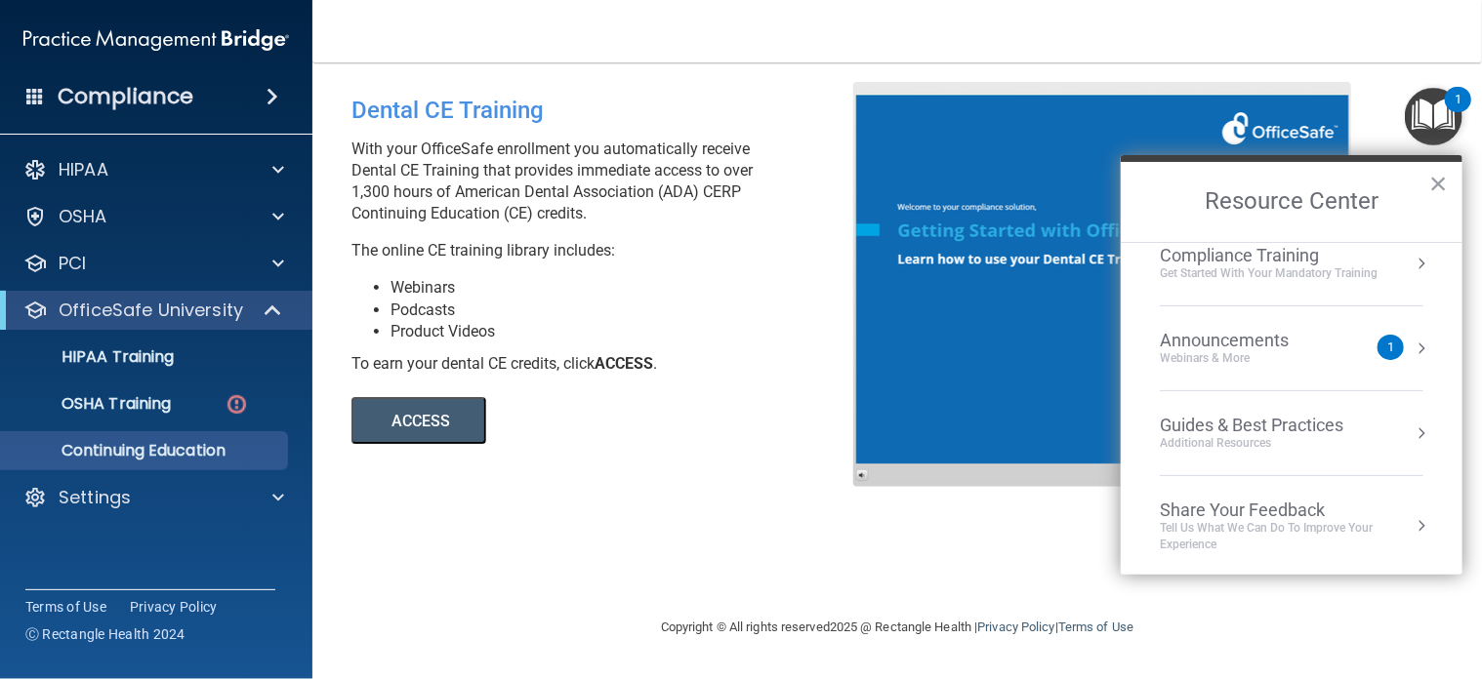
click at [1379, 346] on div "1" at bounding box center [1390, 347] width 26 height 25
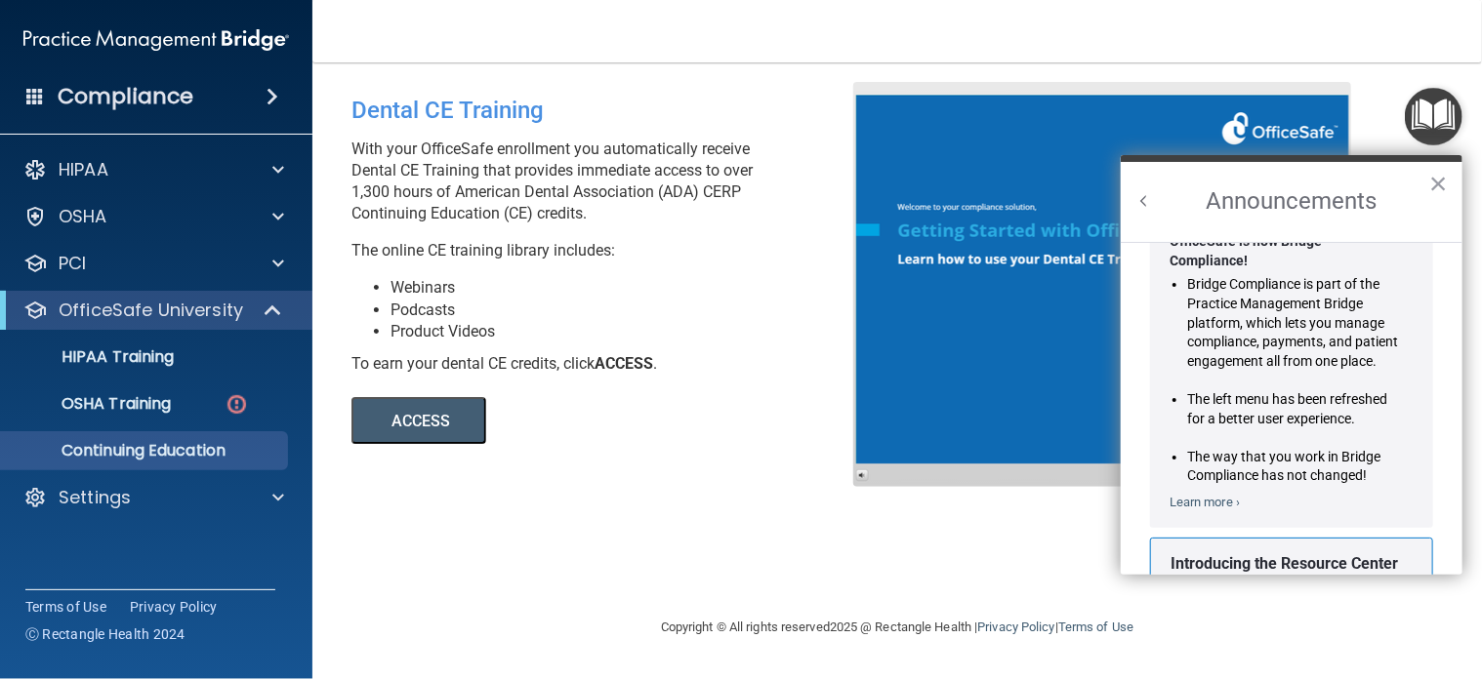
scroll to position [0, 0]
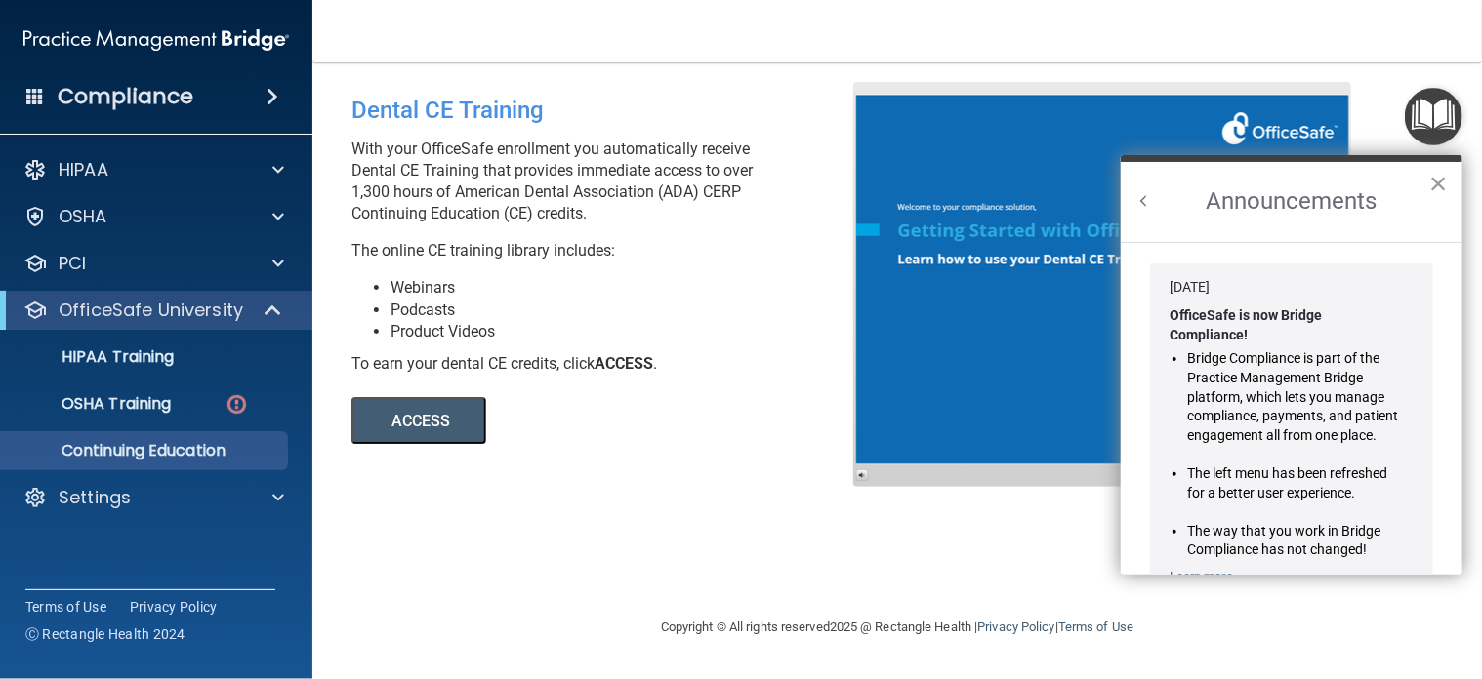
click at [1444, 174] on button "×" at bounding box center [1438, 183] width 19 height 31
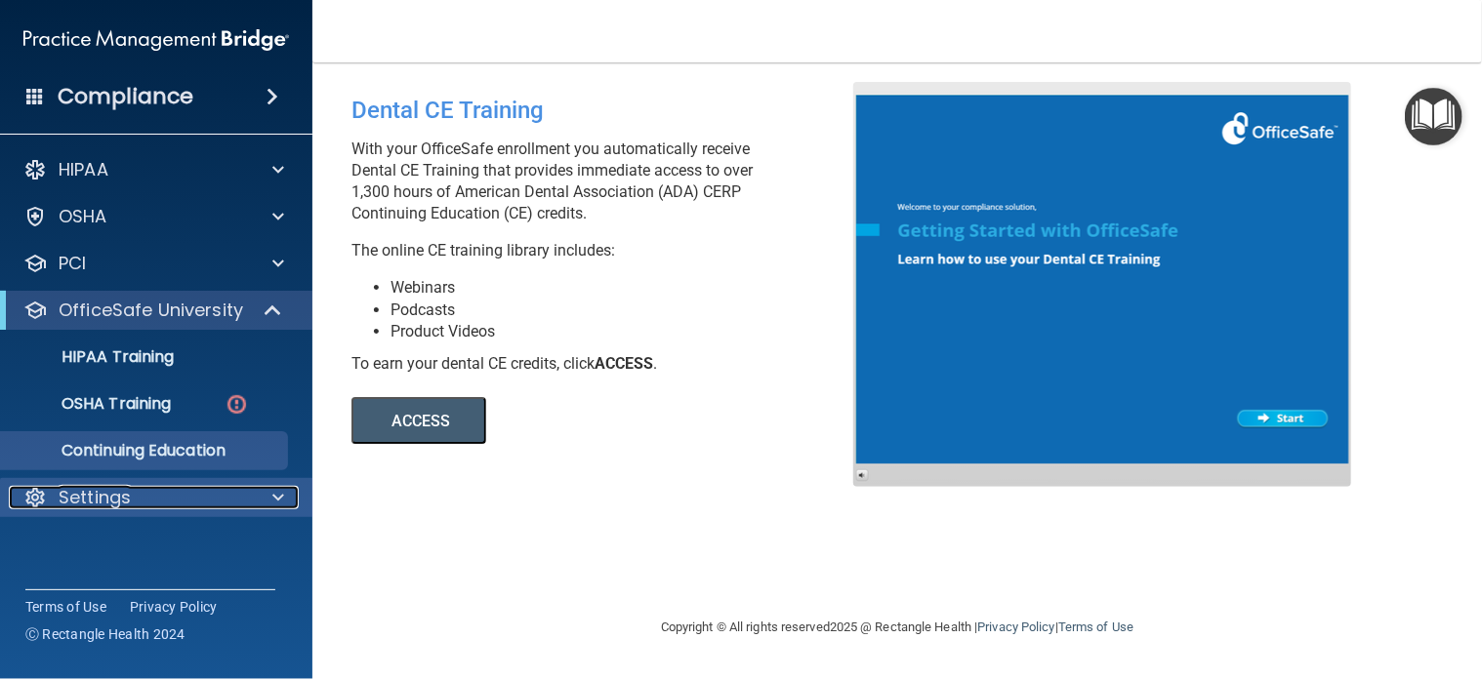
click at [90, 494] on p "Settings" at bounding box center [95, 497] width 72 height 23
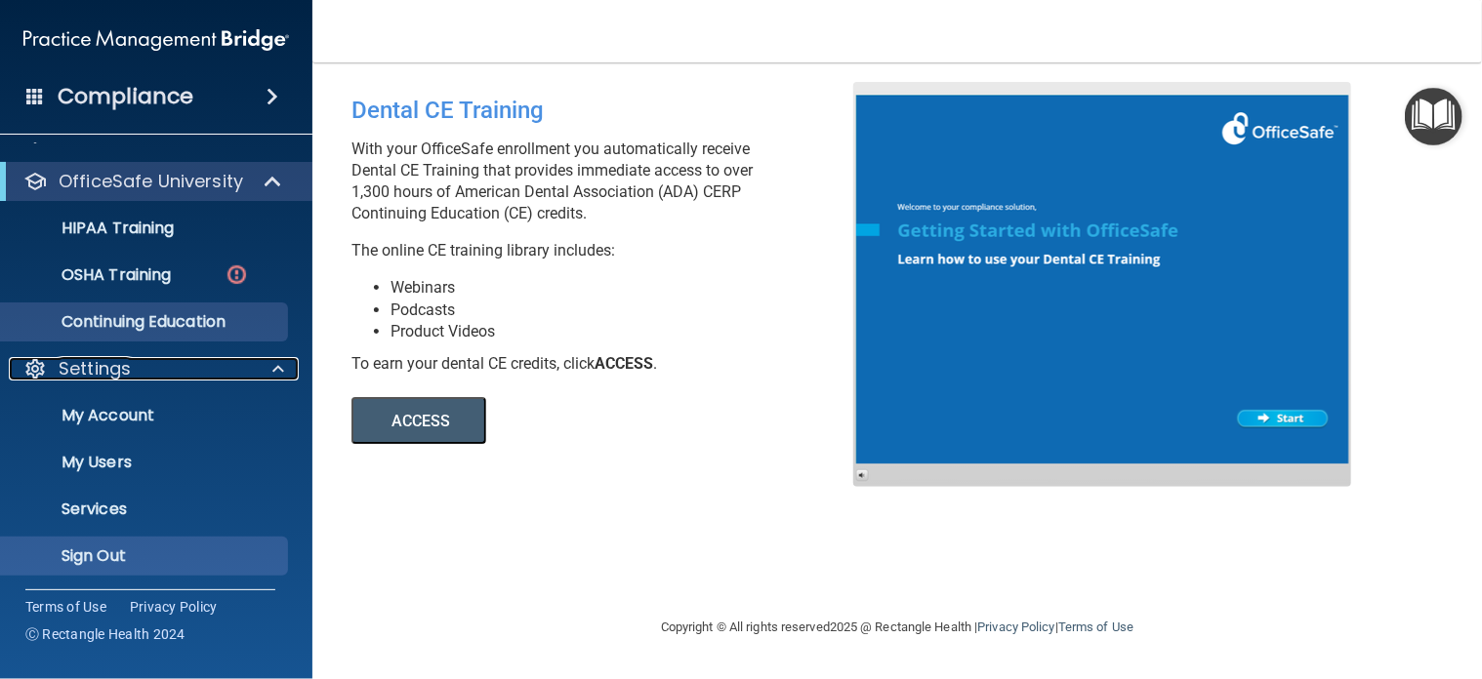
scroll to position [130, 0]
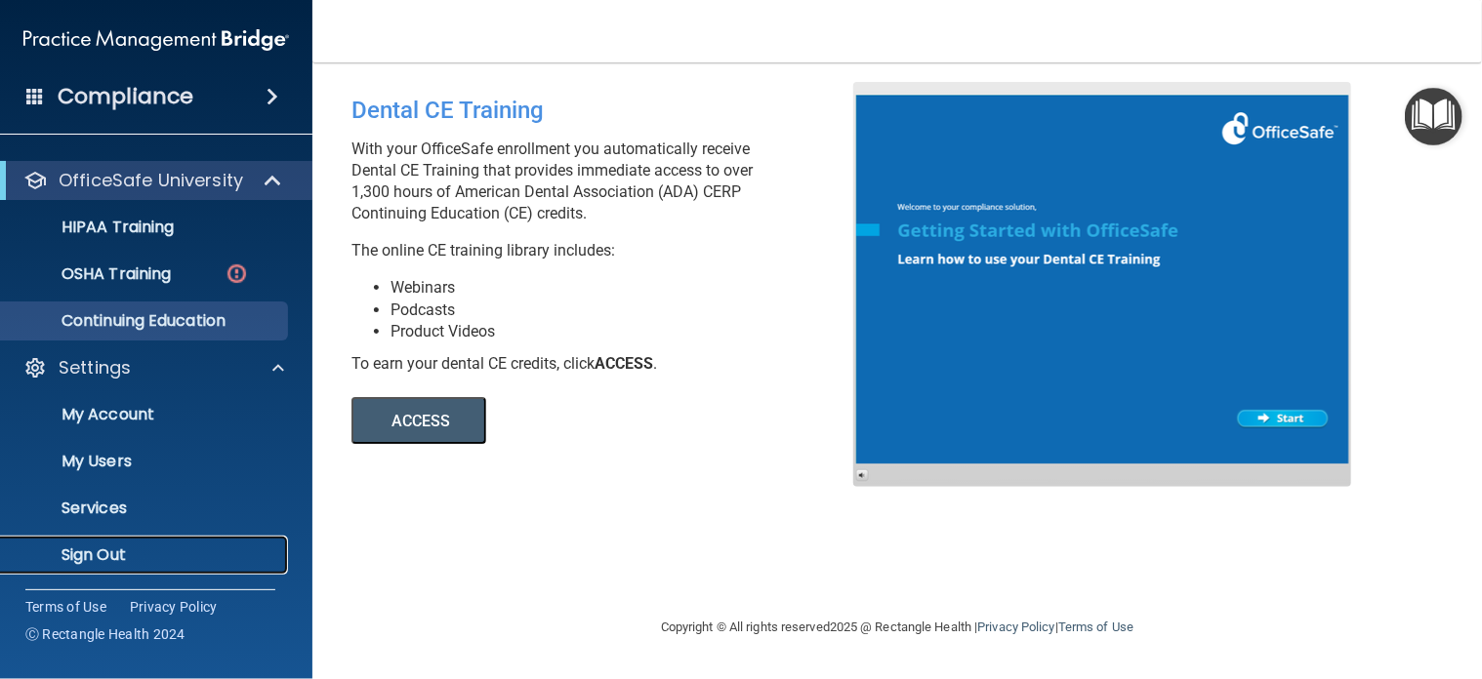
click at [113, 553] on p "Sign Out" at bounding box center [146, 556] width 266 height 20
